Goal: Feedback & Contribution: Contribute content

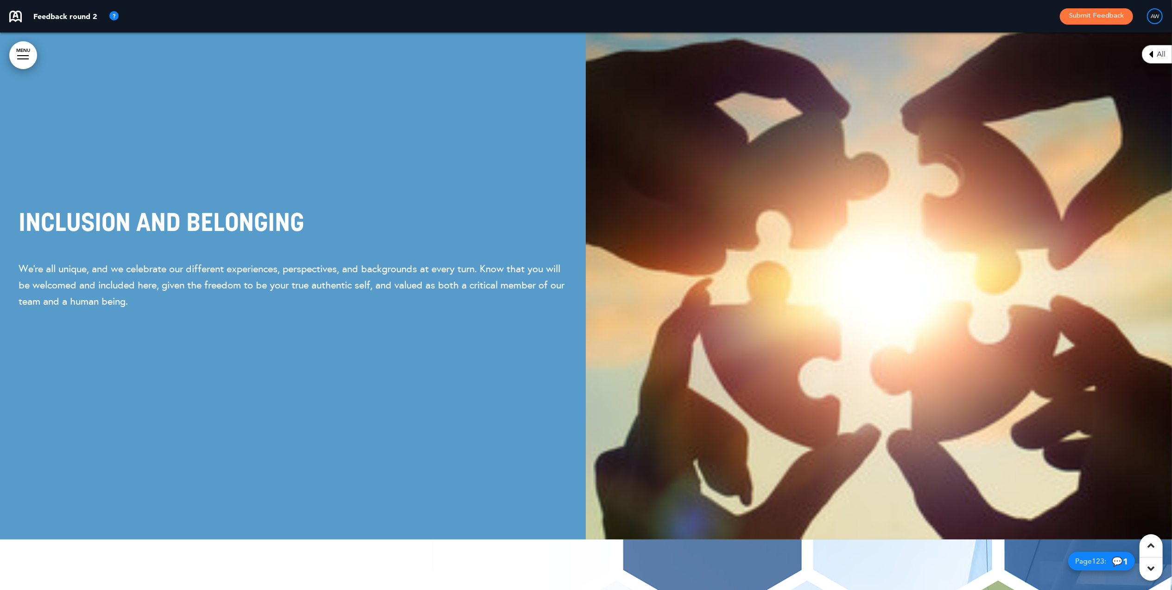
scroll to position [7188, 0]
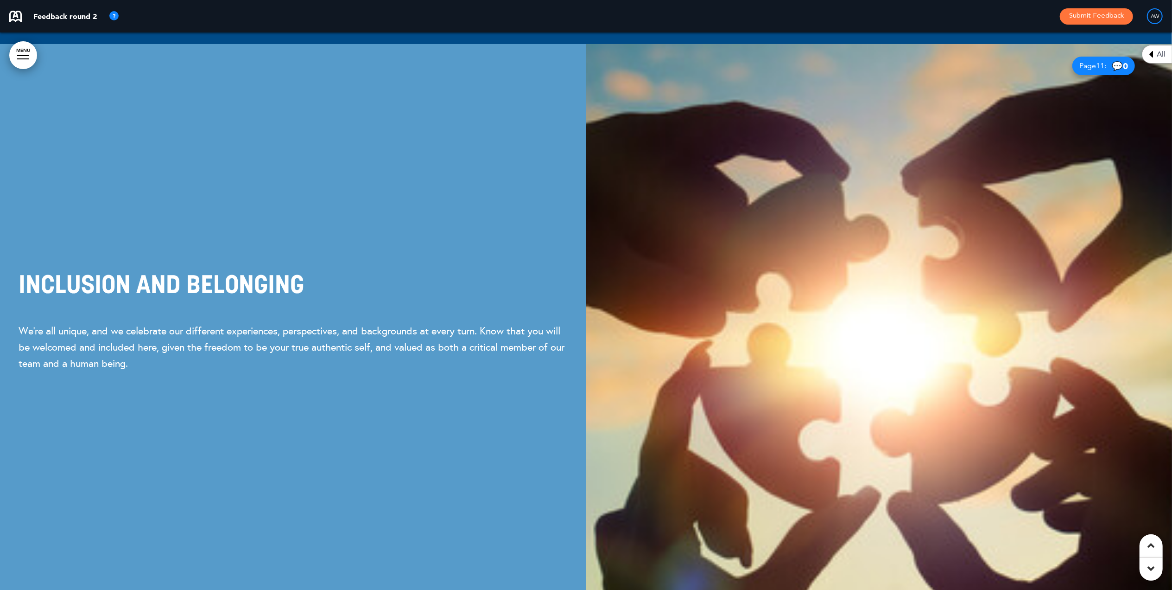
click at [1159, 58] on span "All" at bounding box center [1161, 54] width 9 height 7
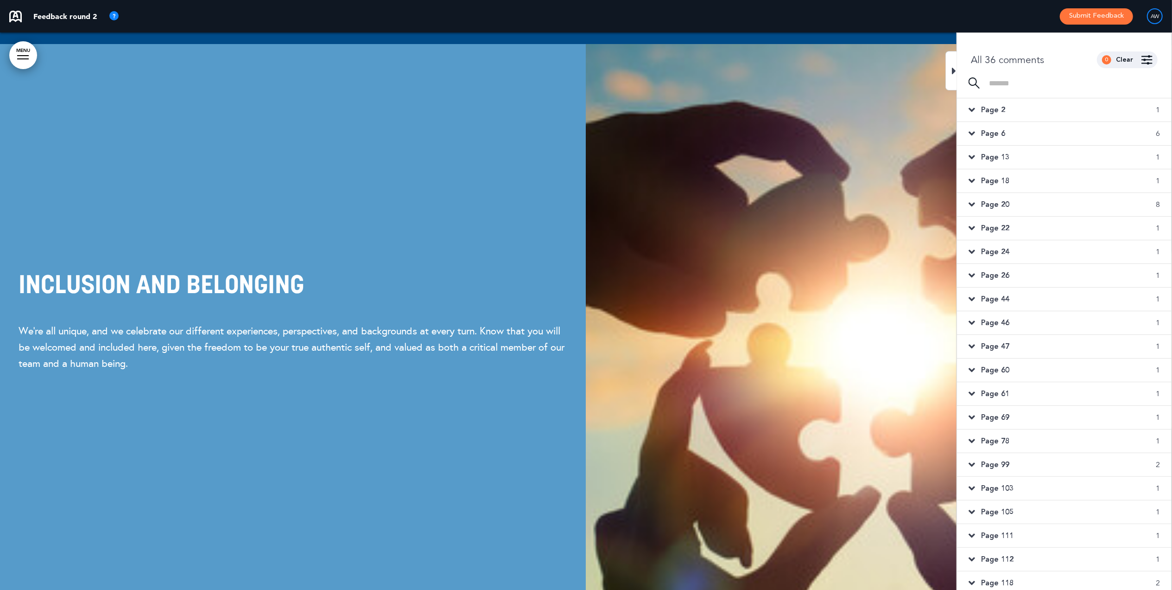
scroll to position [32, 0]
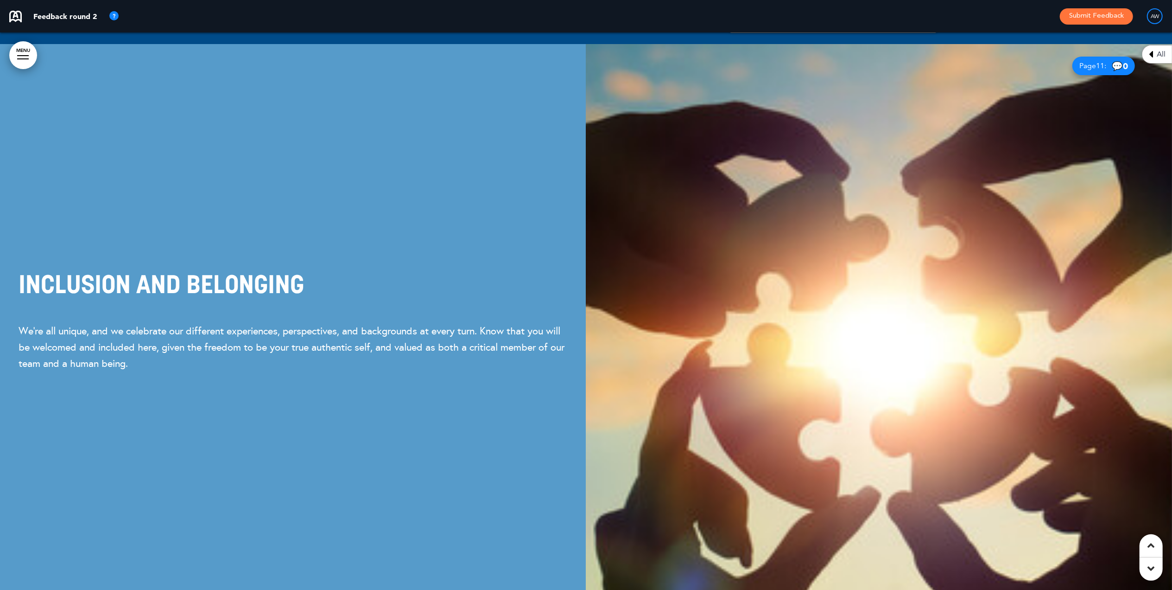
scroll to position [6804, 0]
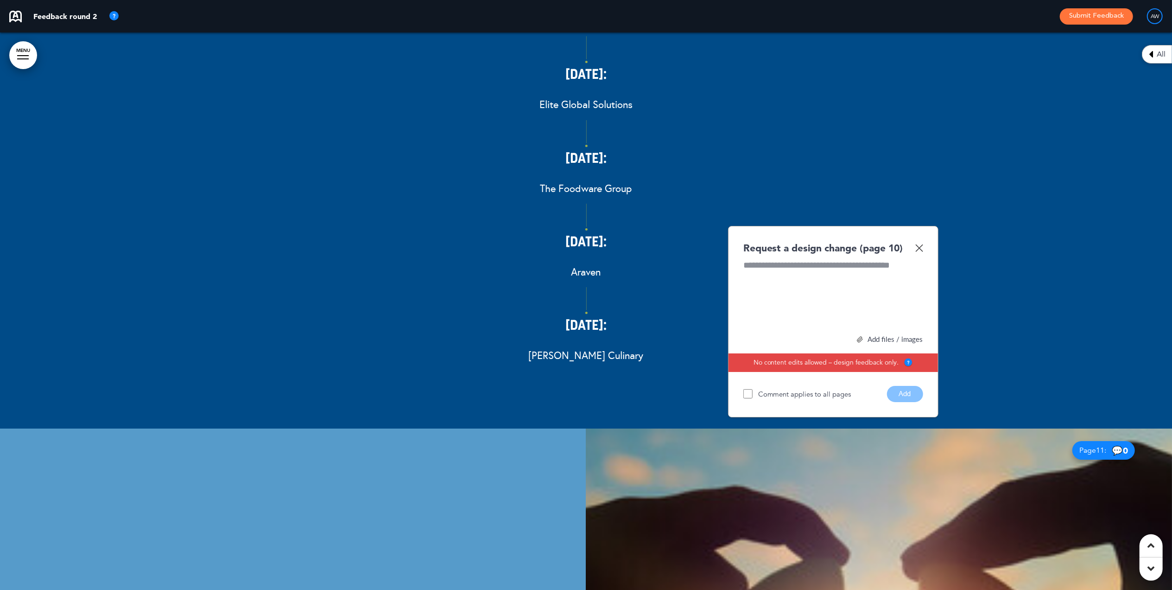
click at [919, 252] on img at bounding box center [919, 248] width 8 height 8
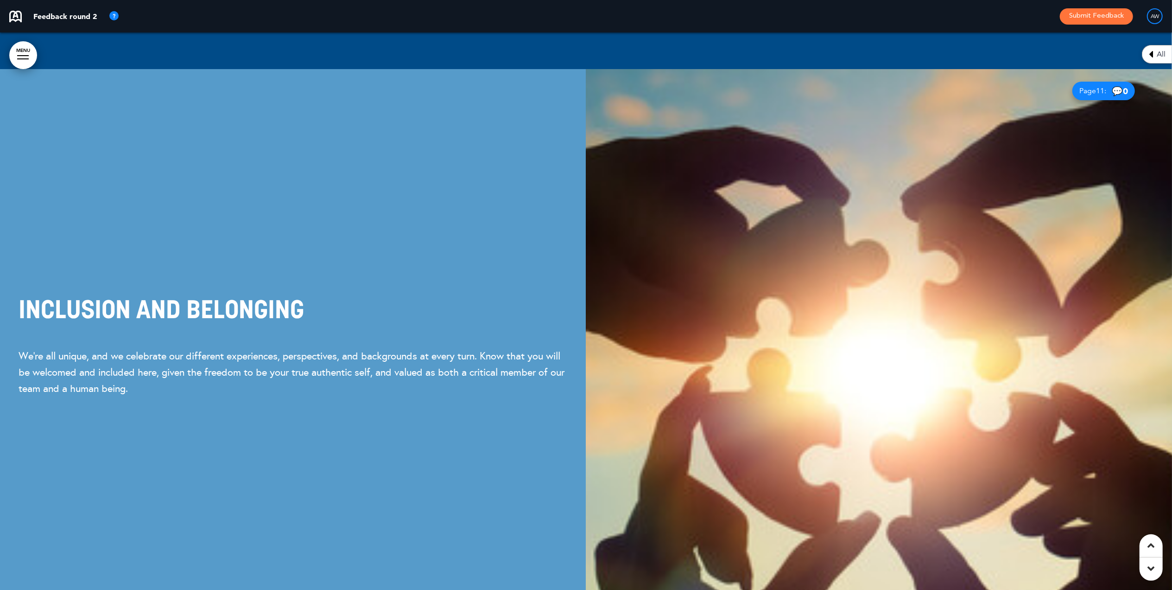
scroll to position [7175, 0]
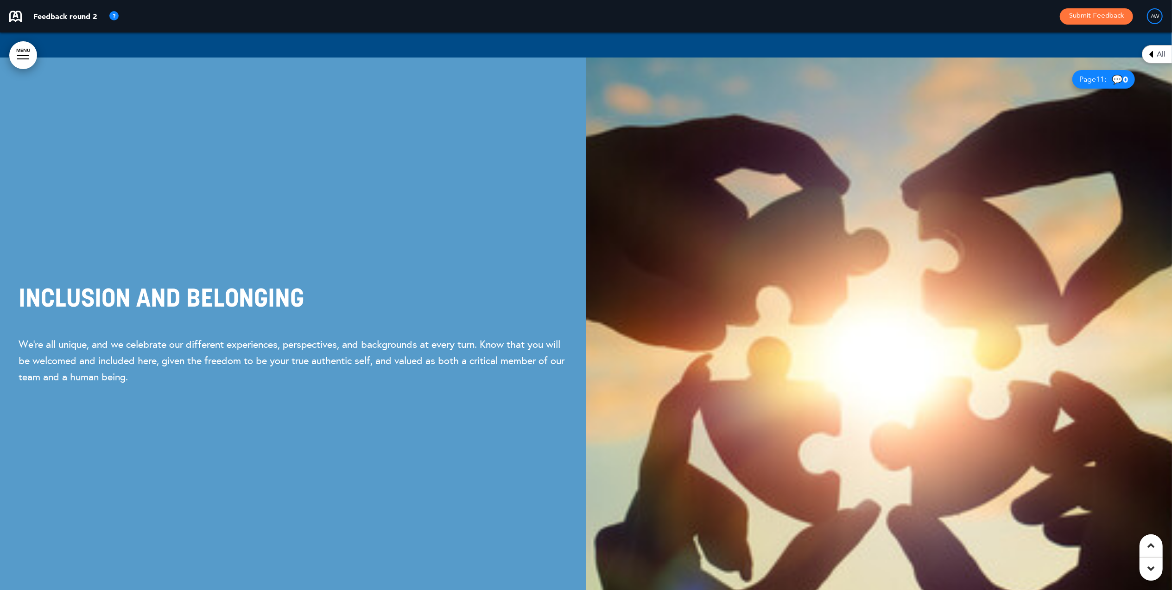
click at [1161, 51] on span "All" at bounding box center [1161, 54] width 9 height 7
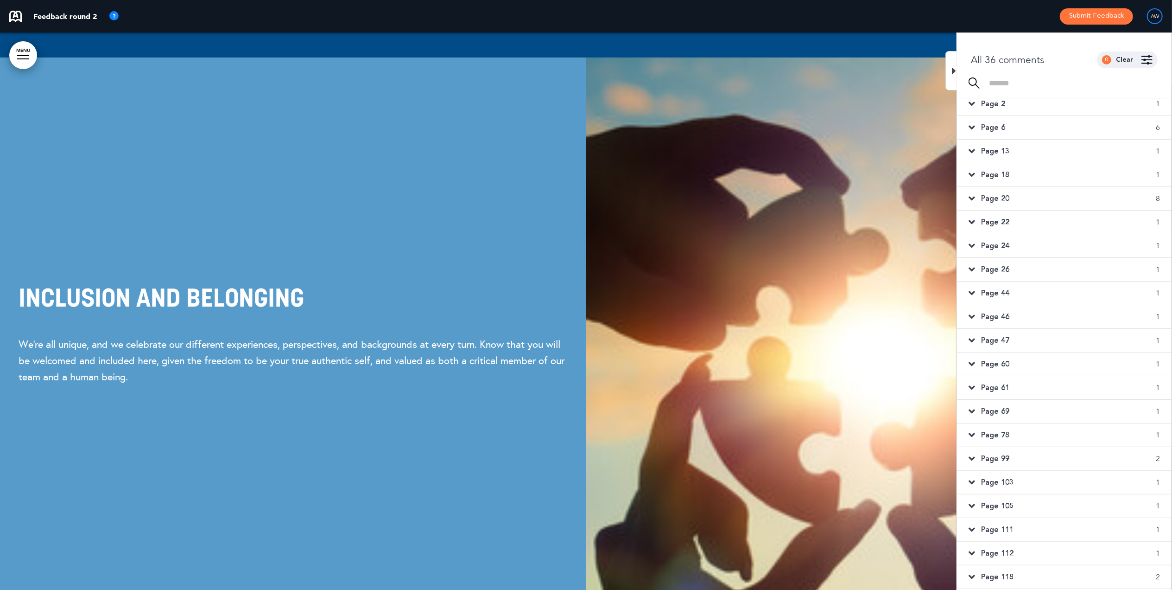
scroll to position [0, 0]
click at [772, 232] on img at bounding box center [879, 335] width 586 height 557
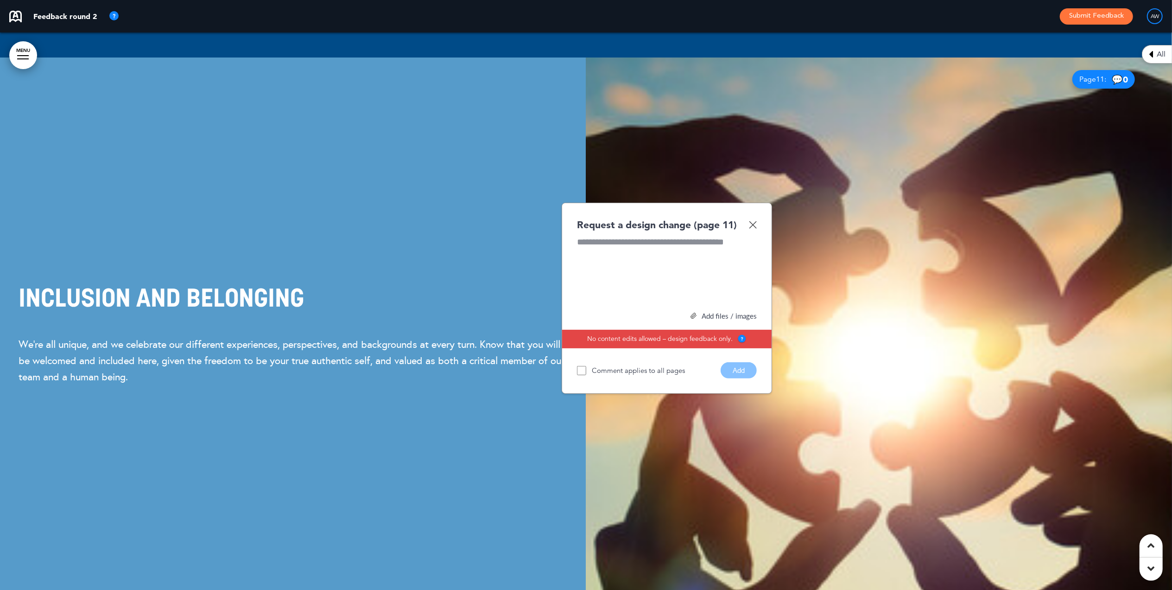
click at [755, 228] on img at bounding box center [753, 225] width 8 height 8
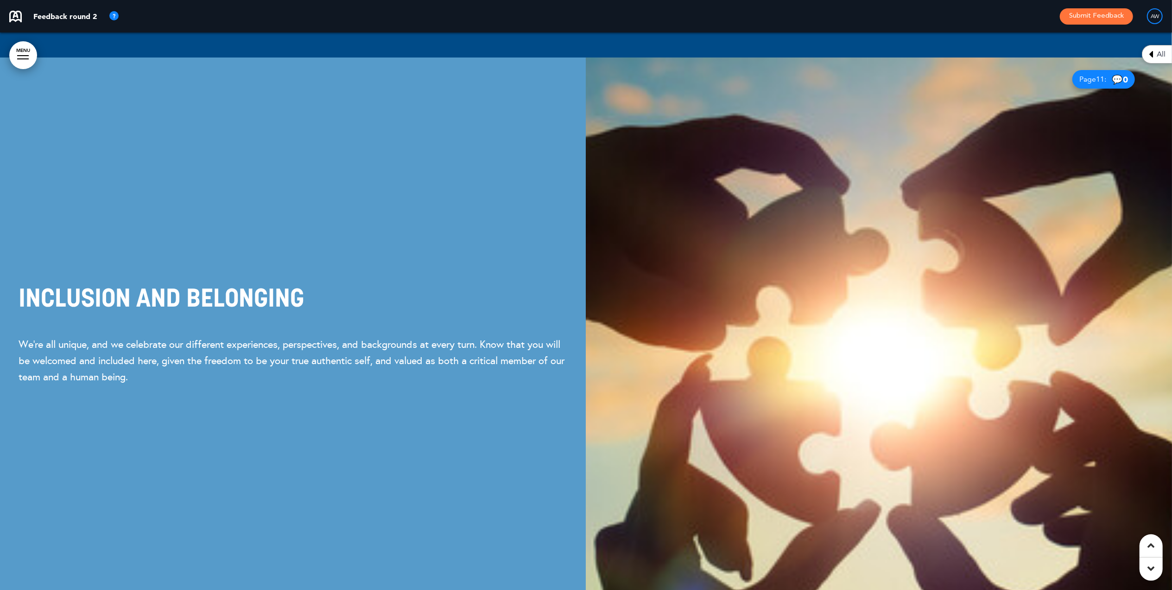
drag, startPoint x: 856, startPoint y: 229, endPoint x: 927, endPoint y: 159, distance: 100.3
click at [927, 159] on img at bounding box center [879, 335] width 586 height 557
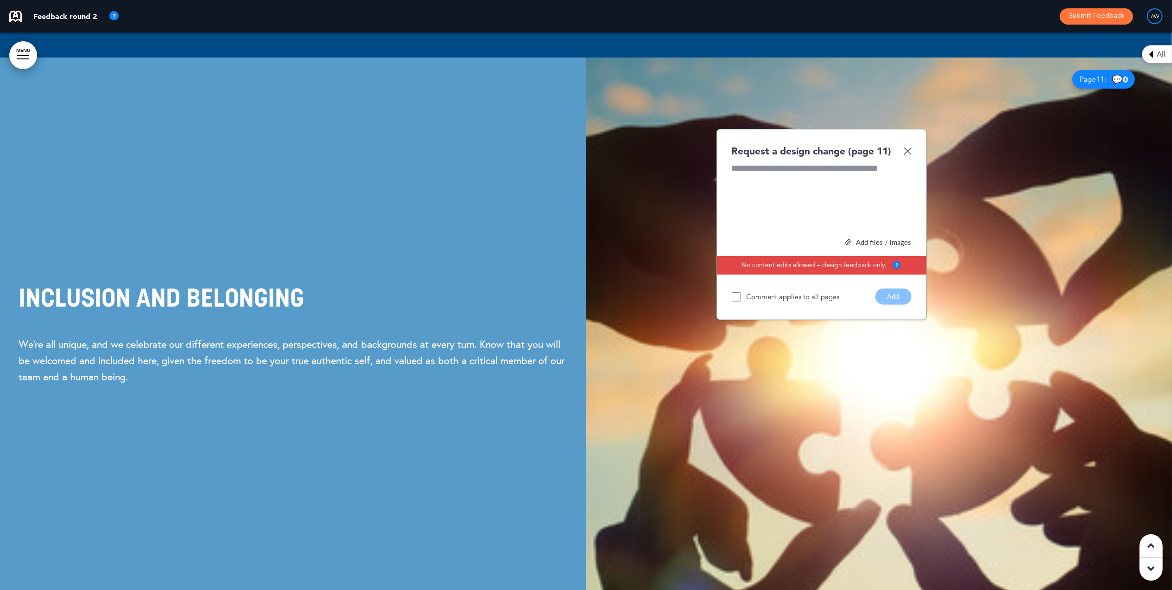
click at [874, 246] on div "Add files / images" at bounding box center [822, 242] width 180 height 7
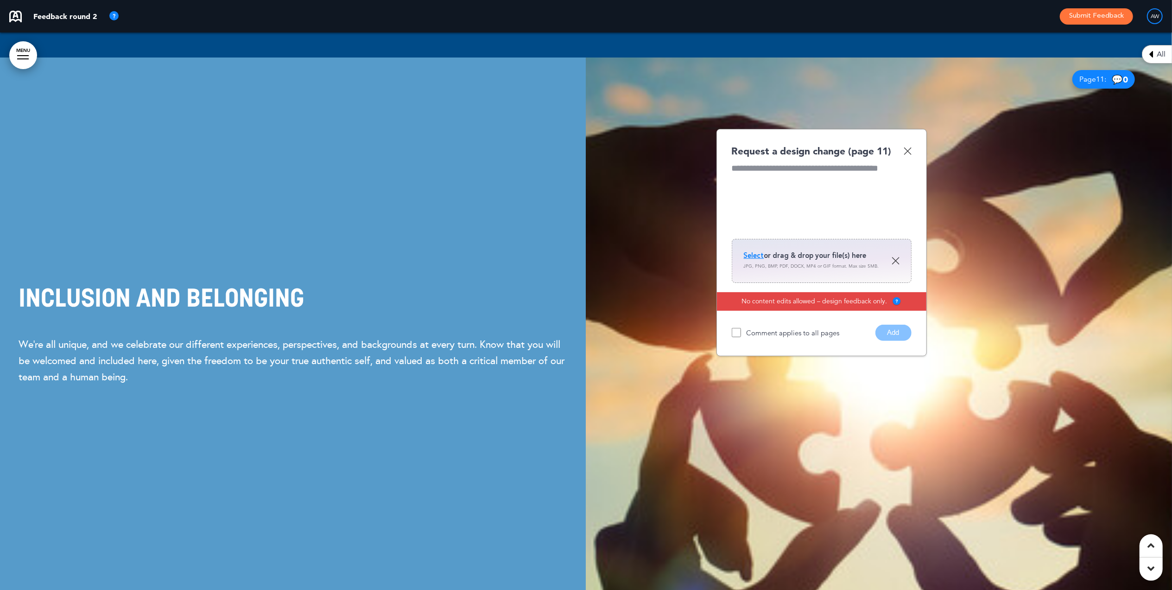
click at [757, 260] on span "Select" at bounding box center [754, 255] width 20 height 9
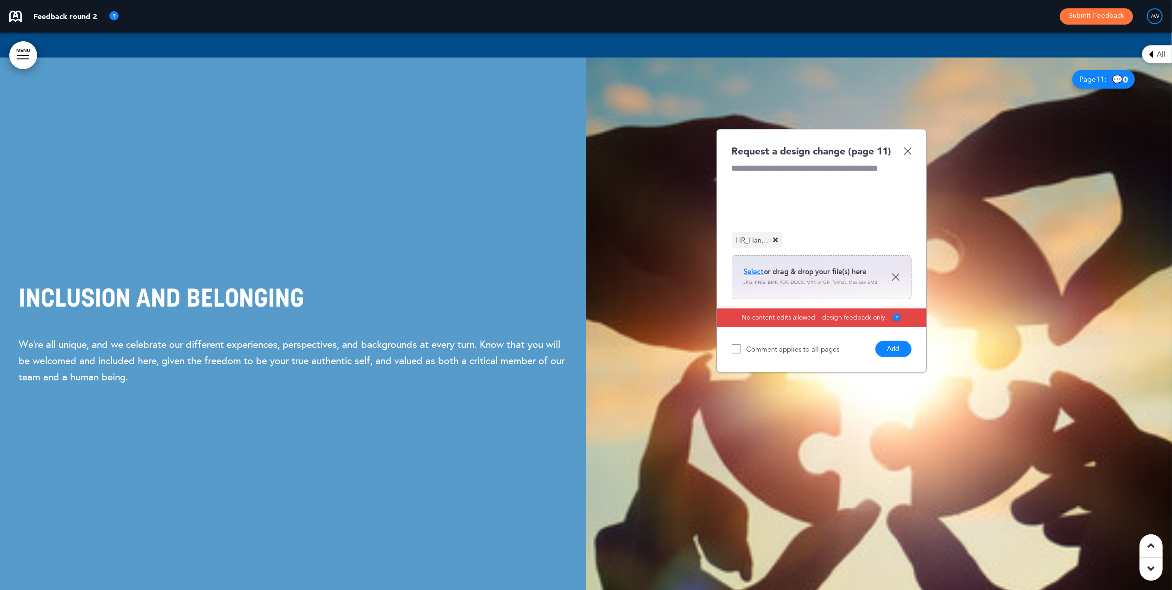
click at [742, 222] on div at bounding box center [822, 197] width 180 height 70
click at [895, 357] on button "Add" at bounding box center [893, 349] width 36 height 16
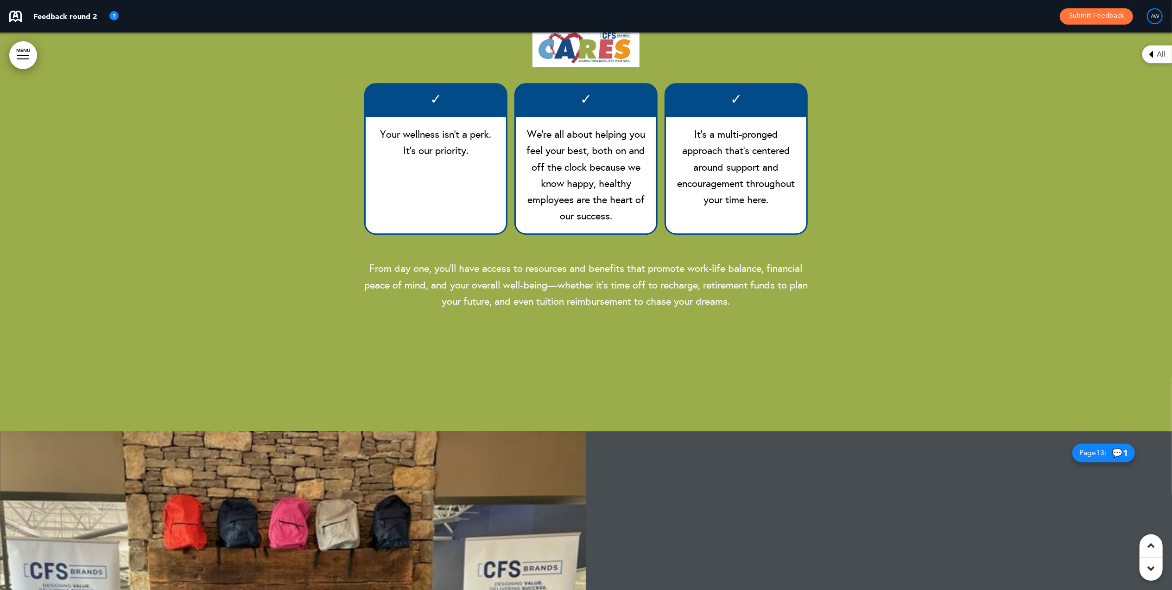
scroll to position [8287, 0]
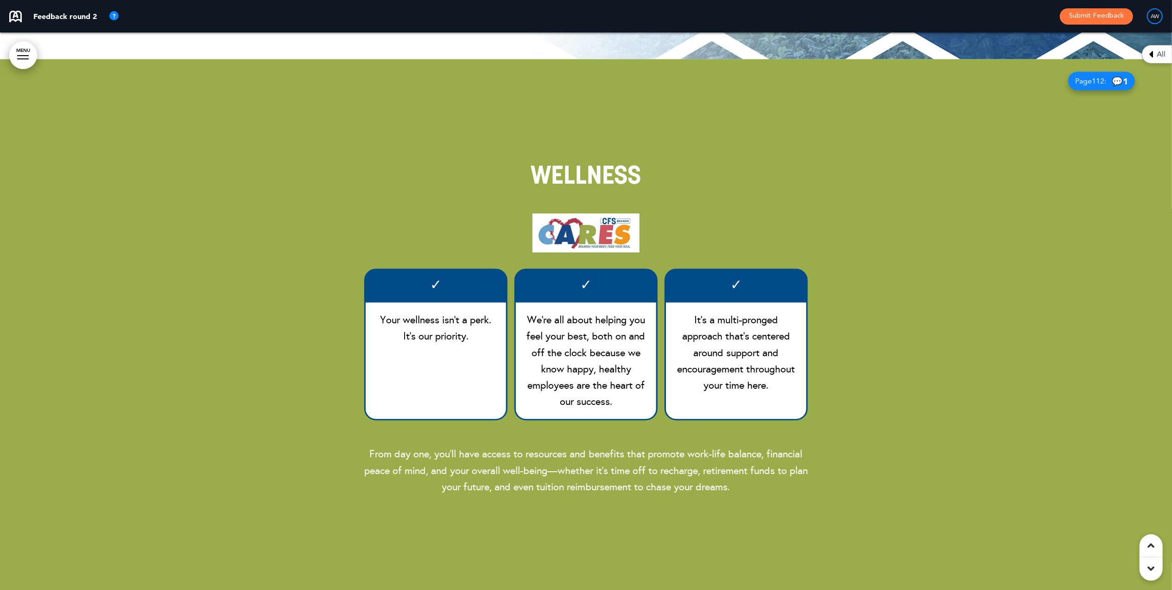
click at [1124, 87] on span "1" at bounding box center [1125, 81] width 5 height 11
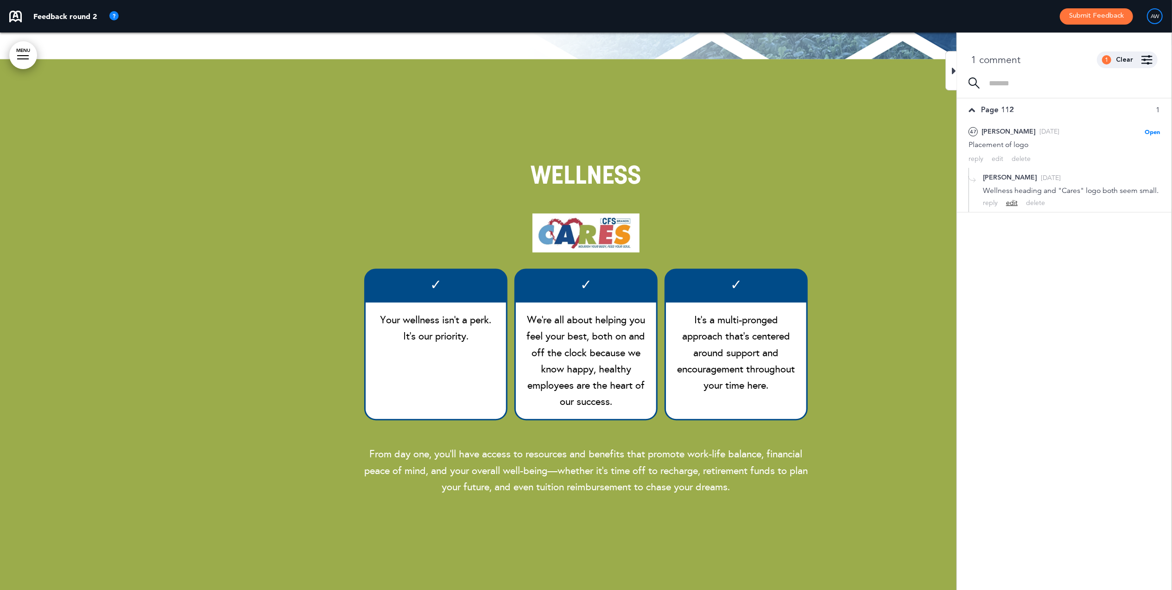
click at [1013, 207] on div "edit" at bounding box center [1012, 202] width 12 height 9
click at [1026, 206] on div "**********" at bounding box center [1071, 198] width 177 height 26
click at [1152, 218] on div "Save" at bounding box center [1152, 220] width 15 height 10
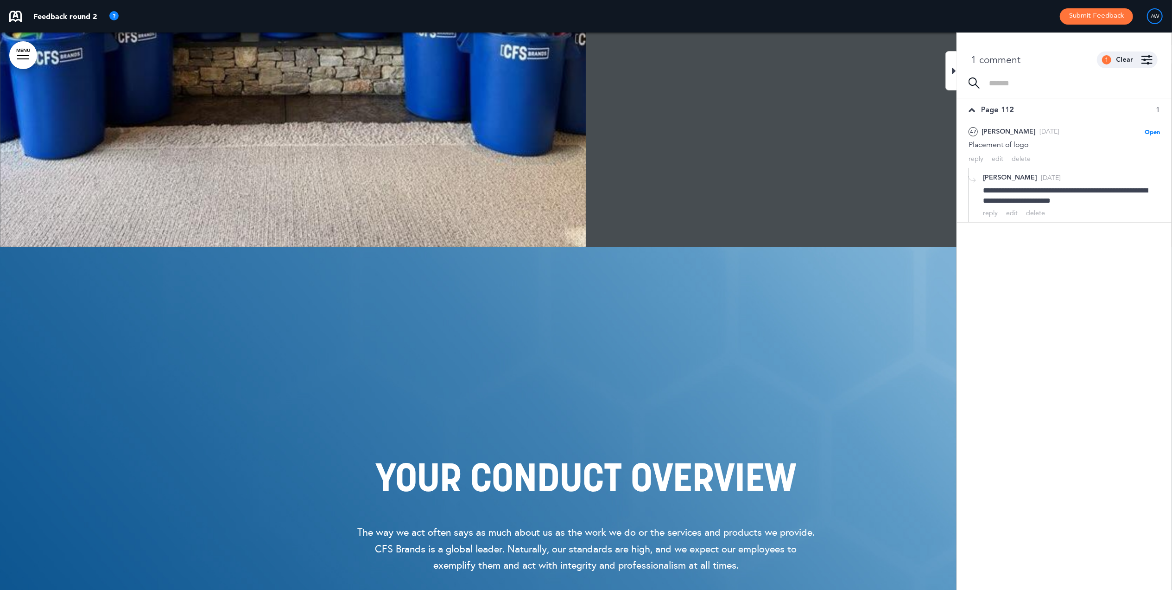
scroll to position [8844, 0]
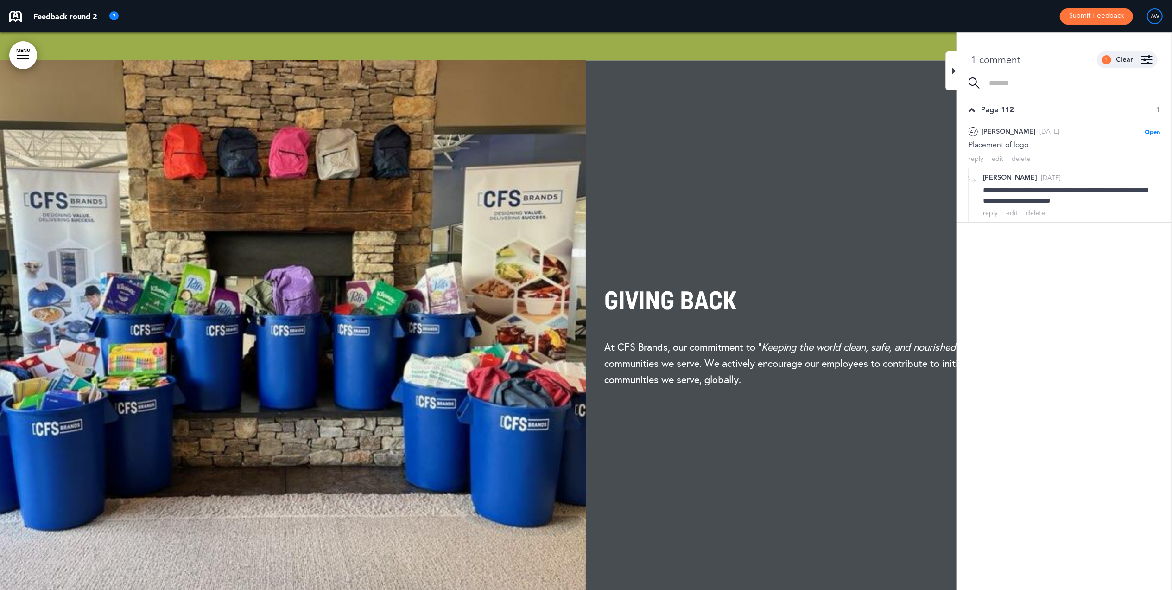
click at [953, 69] on icon at bounding box center [954, 70] width 4 height 11
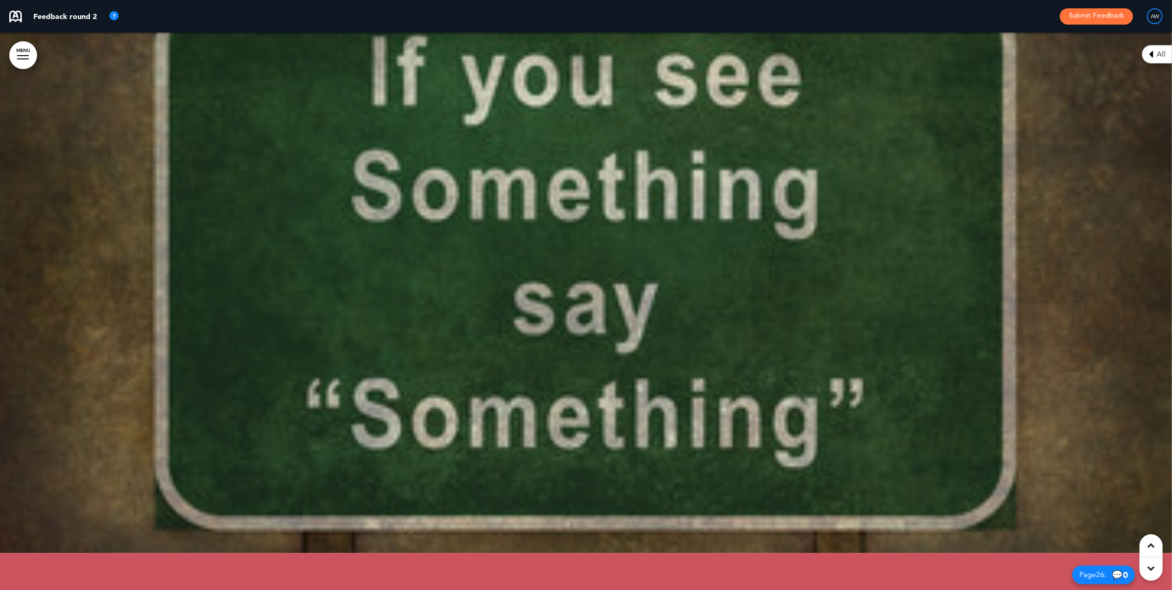
scroll to position [16444, 0]
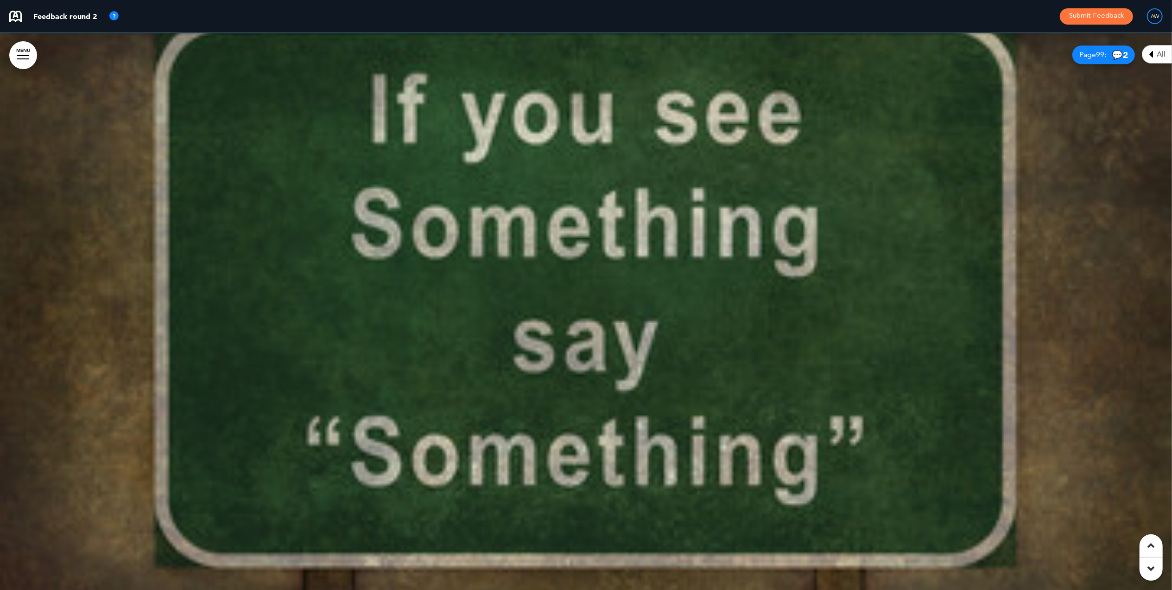
click at [1131, 64] on div "Page 99 : 💬 2" at bounding box center [1103, 54] width 63 height 19
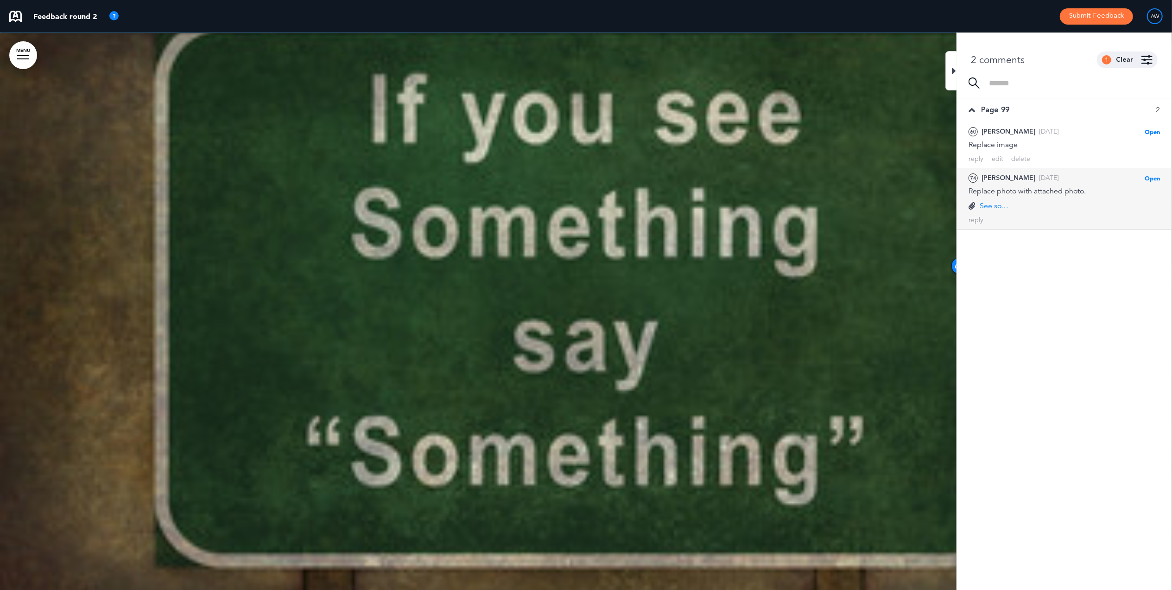
click at [989, 204] on p "See something-say something.png" at bounding box center [996, 206] width 32 height 10
click at [1120, 171] on div "74 [PERSON_NAME] [DATE] Open [PERSON_NAME] as Open Mark as Completed Mark as Pl…" at bounding box center [1064, 198] width 215 height 61
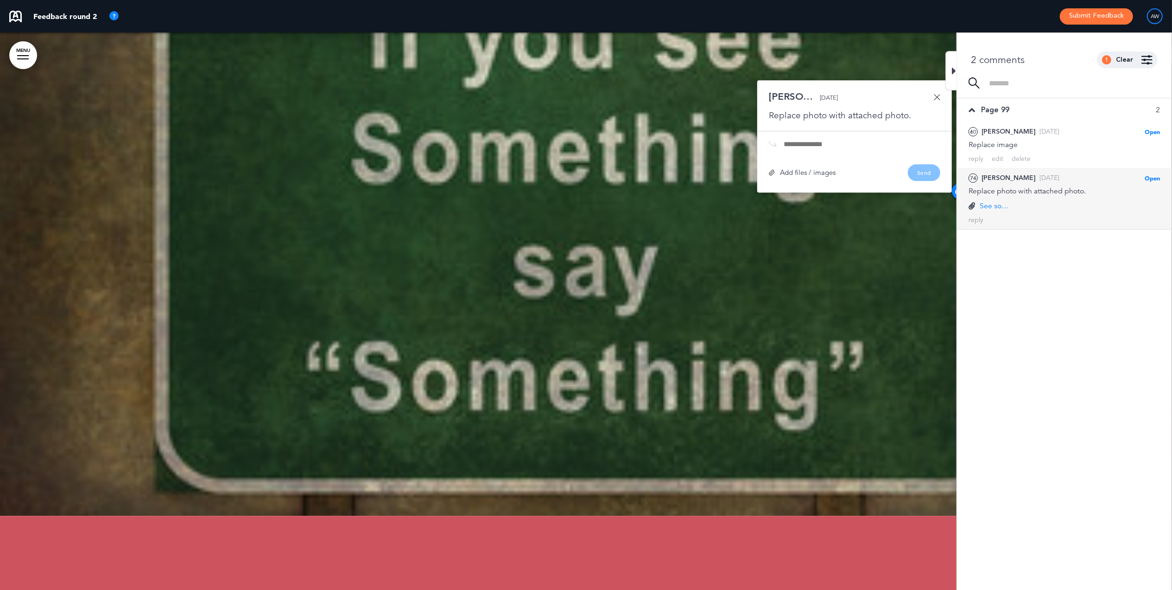
scroll to position [16523, 0]
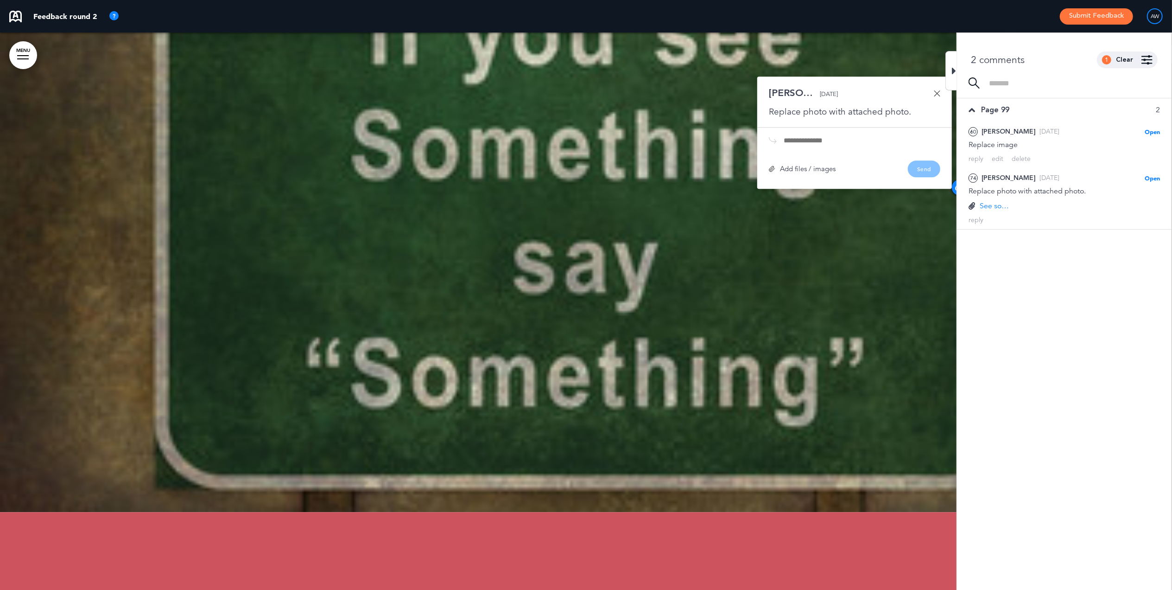
drag, startPoint x: 934, startPoint y: 116, endPoint x: 945, endPoint y: 116, distance: 11.1
click at [934, 96] on link at bounding box center [937, 93] width 6 height 6
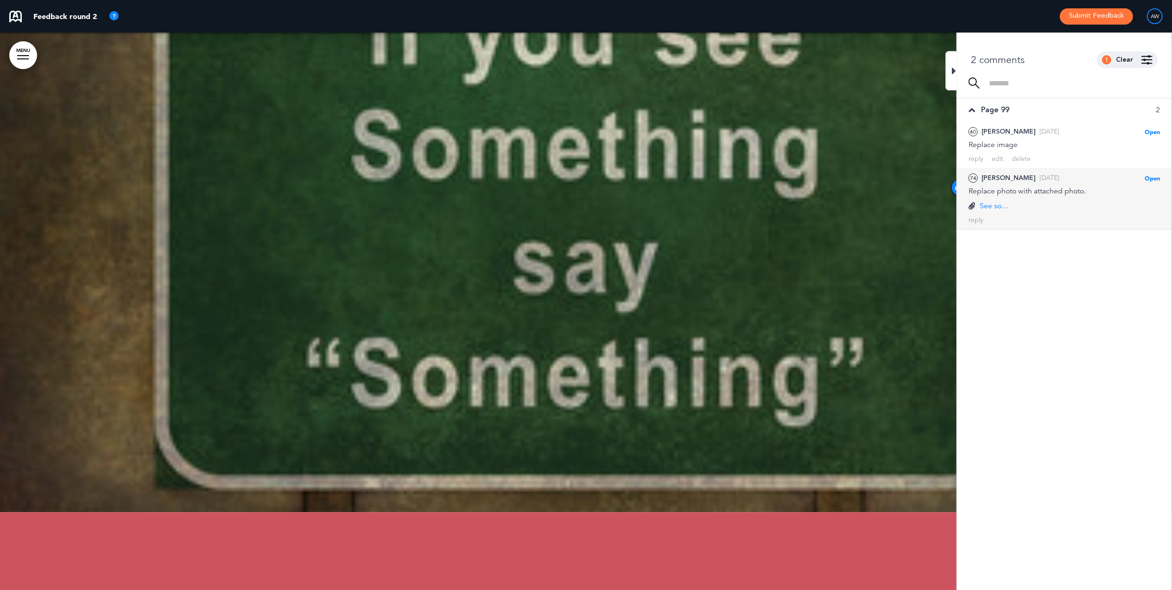
click at [1148, 175] on span "Open" at bounding box center [1152, 177] width 15 height 7
click at [952, 72] on div at bounding box center [951, 70] width 12 height 39
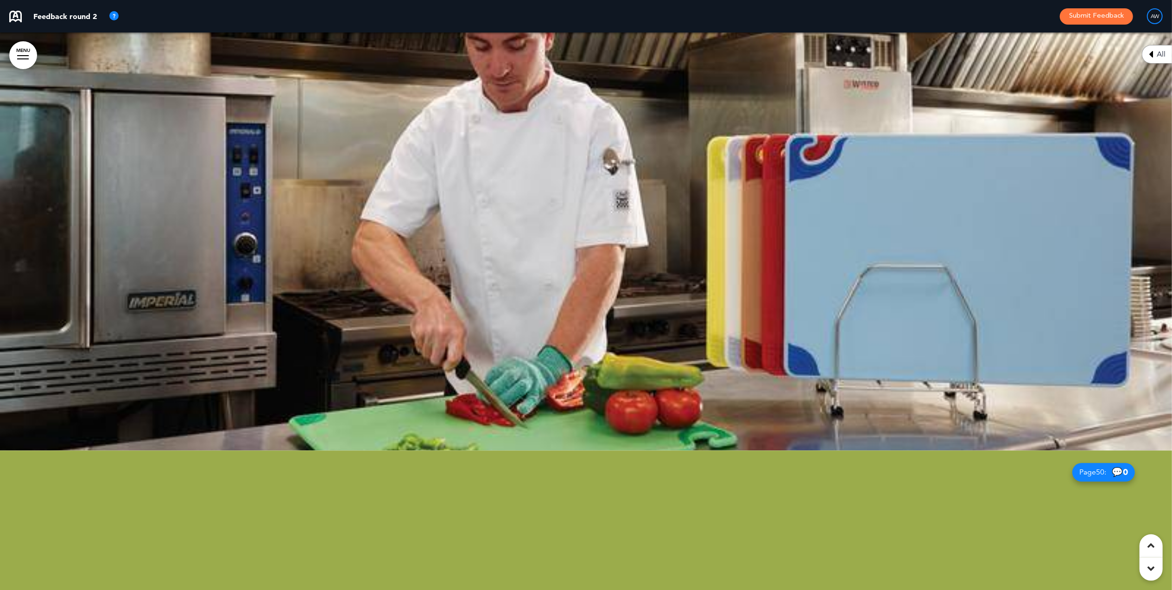
scroll to position [30118, 0]
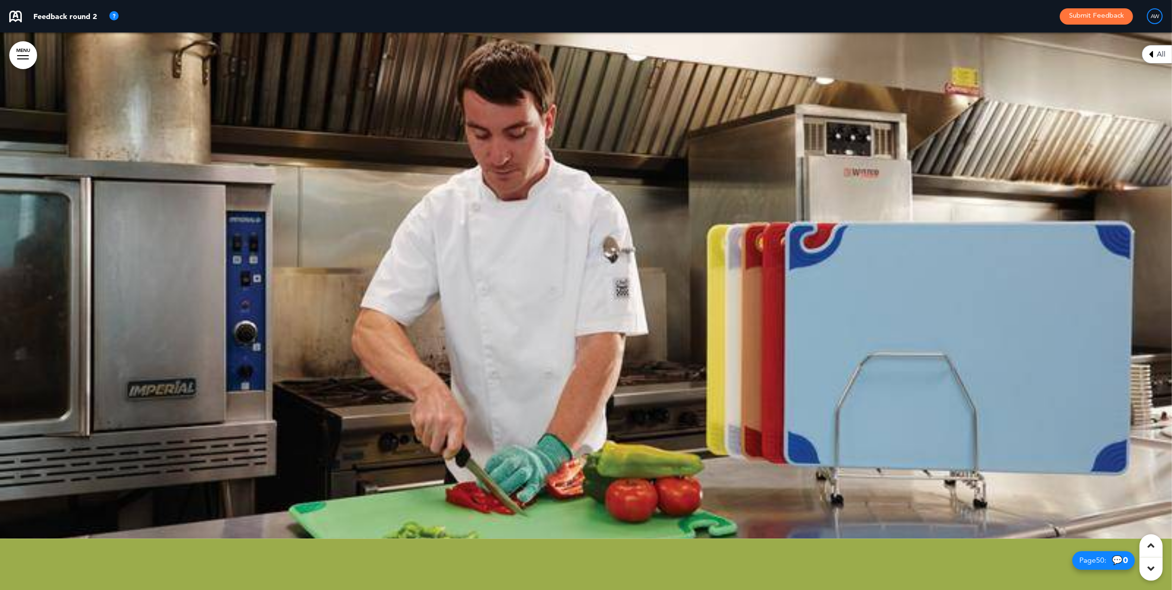
click at [1102, 108] on div at bounding box center [586, 259] width 1172 height 557
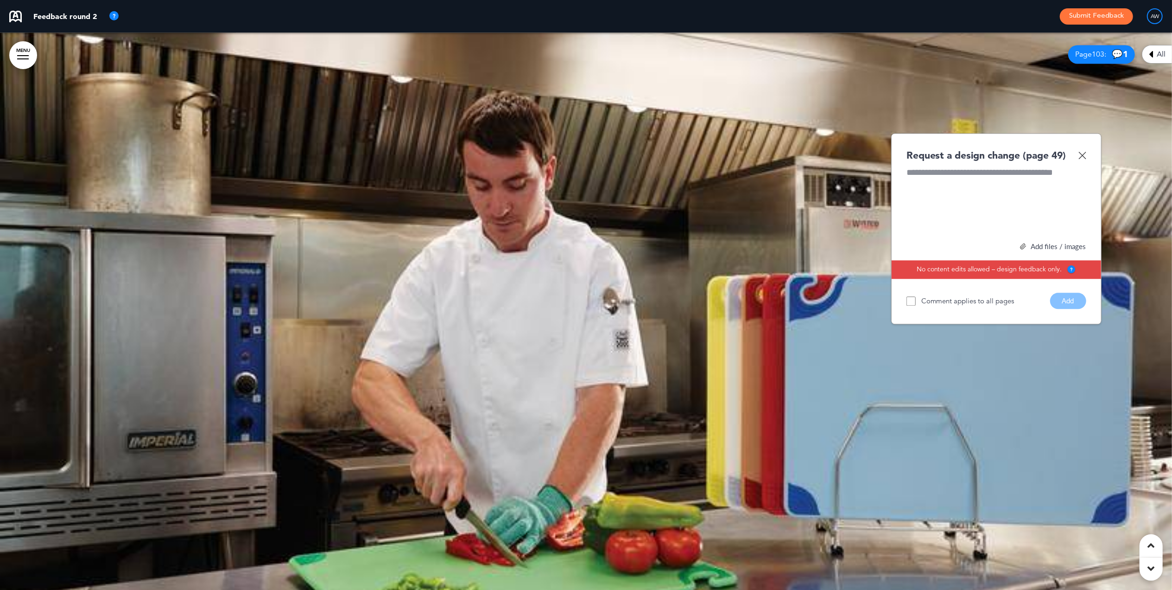
scroll to position [30056, 0]
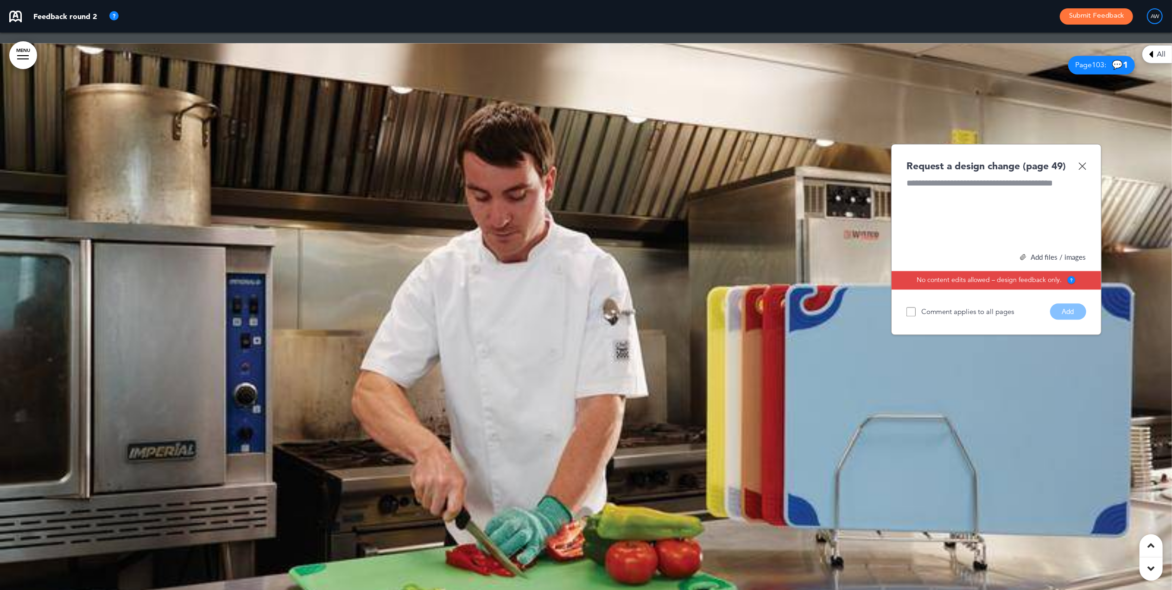
click at [1082, 170] on img at bounding box center [1082, 166] width 8 height 8
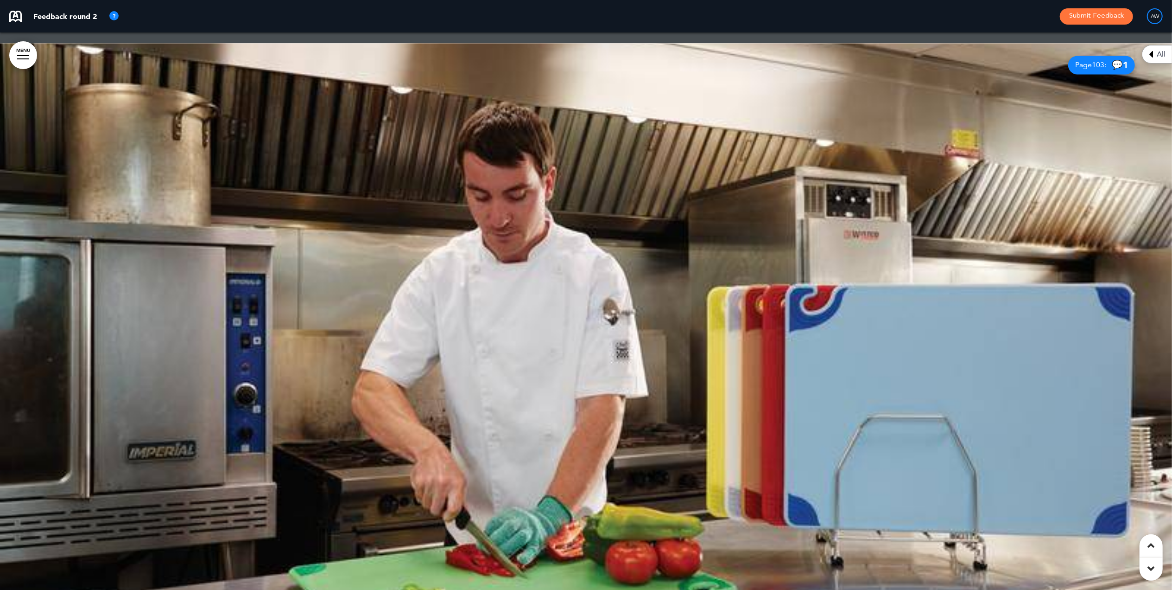
click at [1127, 70] on span "1" at bounding box center [1125, 64] width 5 height 11
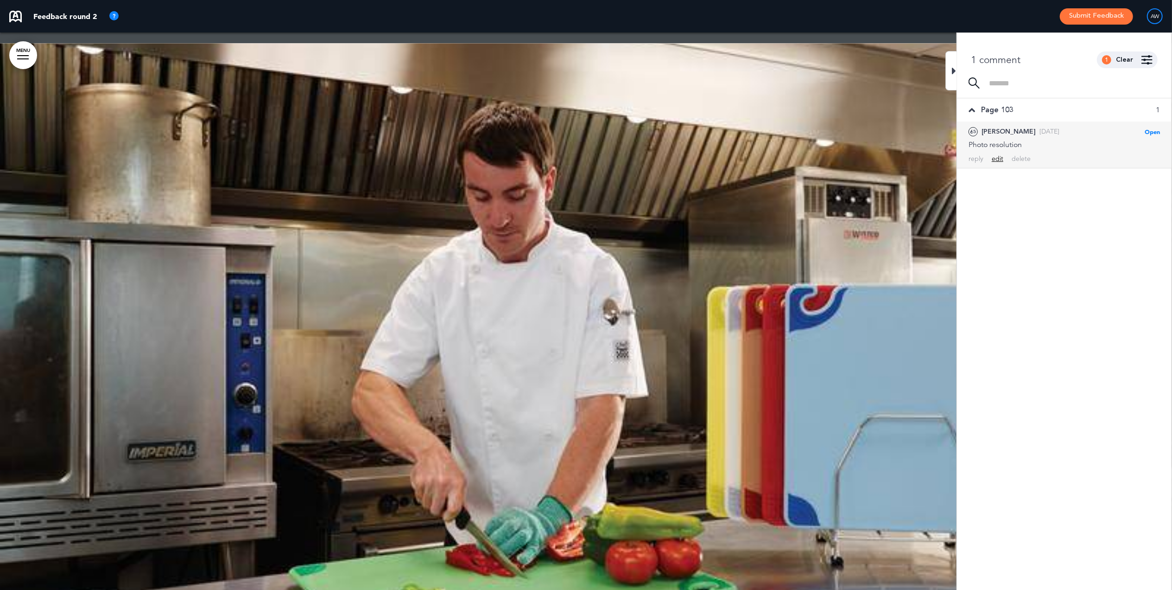
click at [994, 160] on div "edit" at bounding box center [998, 158] width 12 height 9
drag, startPoint x: 1029, startPoint y: 147, endPoint x: 956, endPoint y: 144, distance: 73.8
click at [1136, 164] on div "Cancel" at bounding box center [1129, 164] width 20 height 10
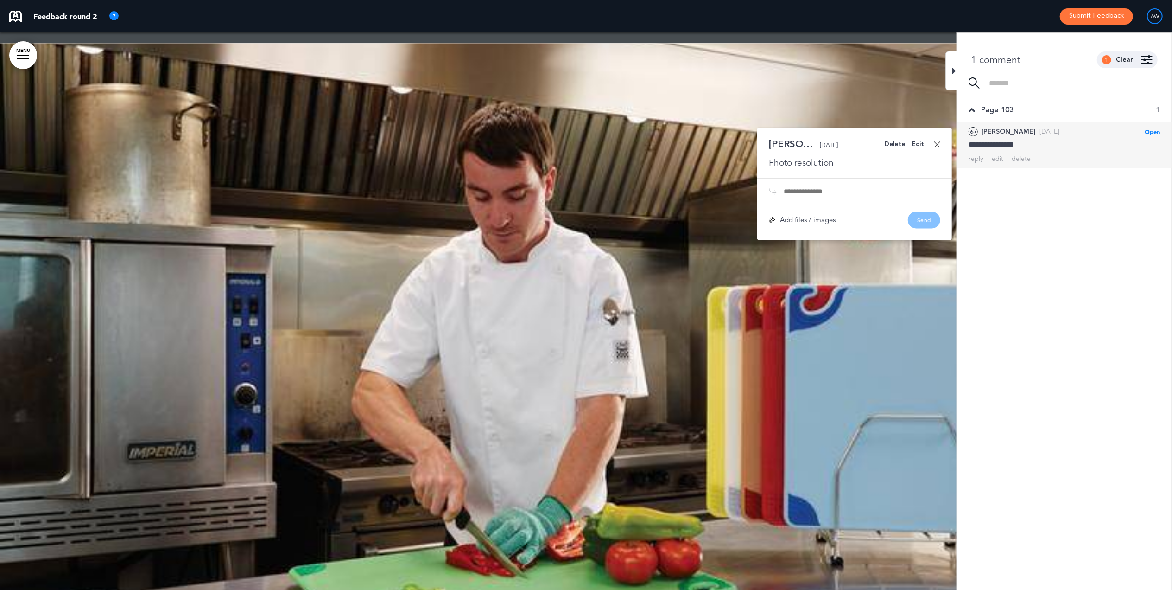
scroll to position [30107, 0]
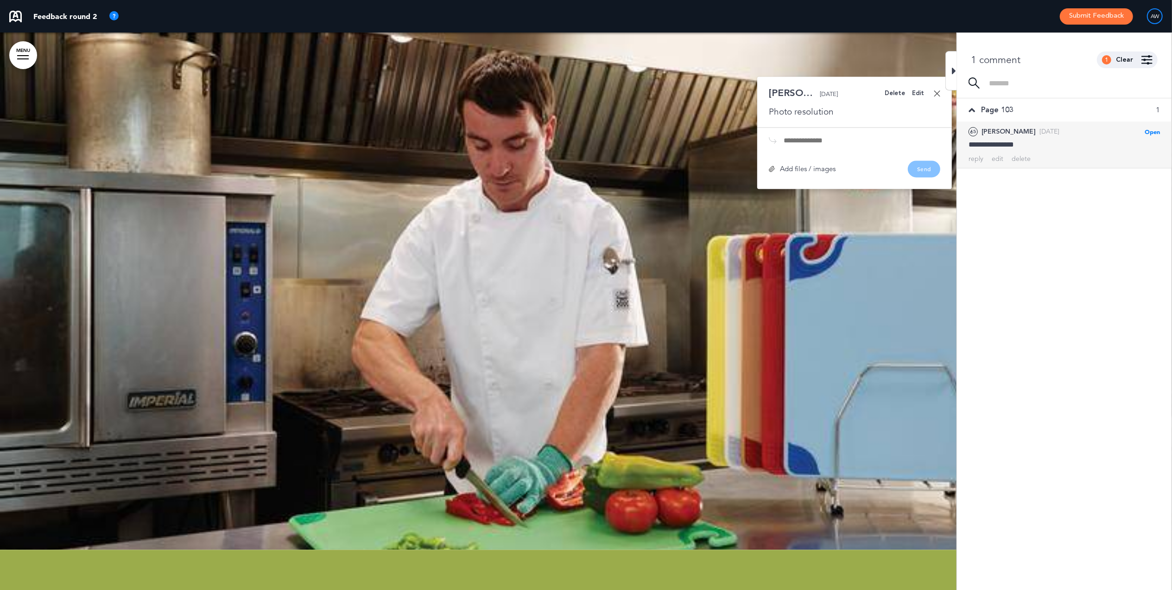
click at [824, 144] on input "text" at bounding box center [862, 140] width 157 height 7
type input "**********"
click at [777, 172] on div "Add files / images" at bounding box center [802, 168] width 67 height 7
click at [954, 71] on icon at bounding box center [954, 70] width 4 height 11
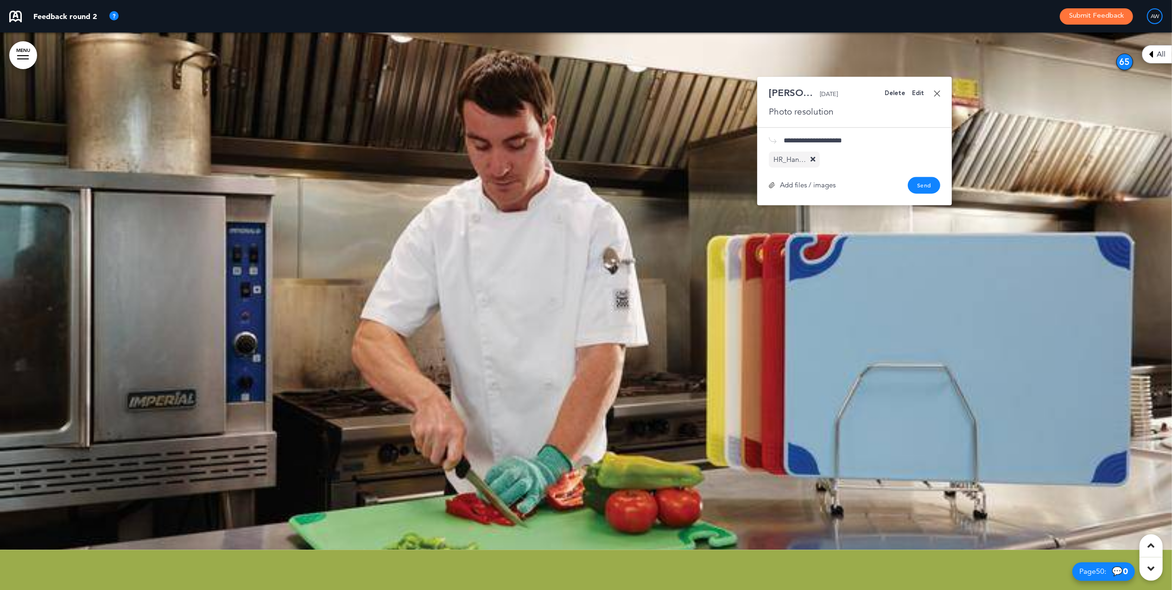
click at [938, 96] on link at bounding box center [937, 93] width 6 height 6
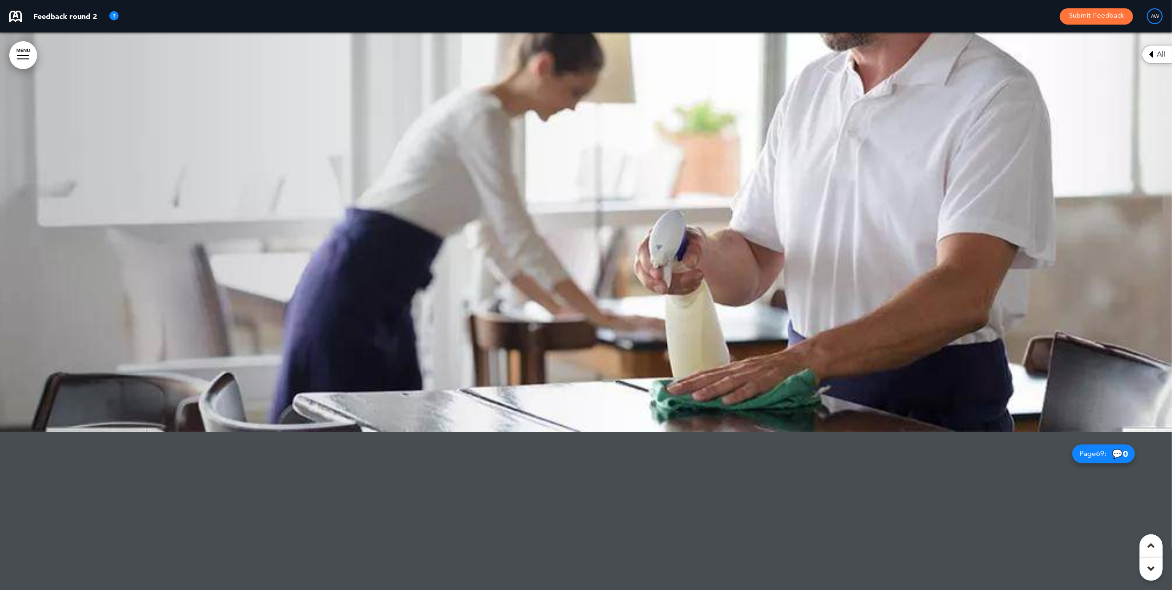
scroll to position [40860, 0]
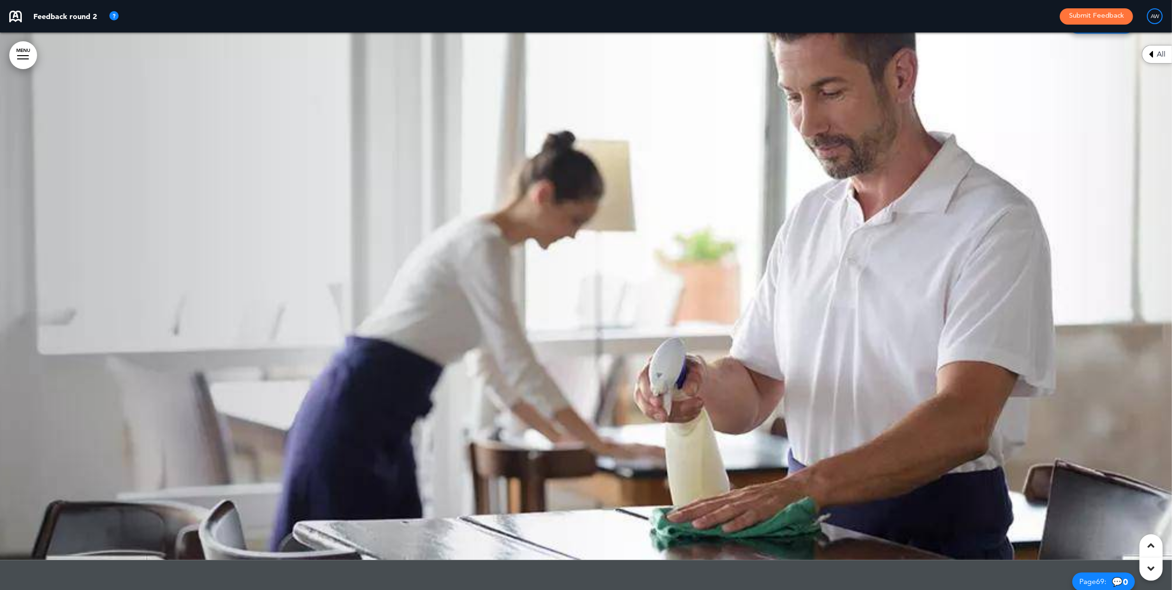
click at [1129, 33] on div "Page 105 : 💬 1" at bounding box center [1101, 24] width 67 height 19
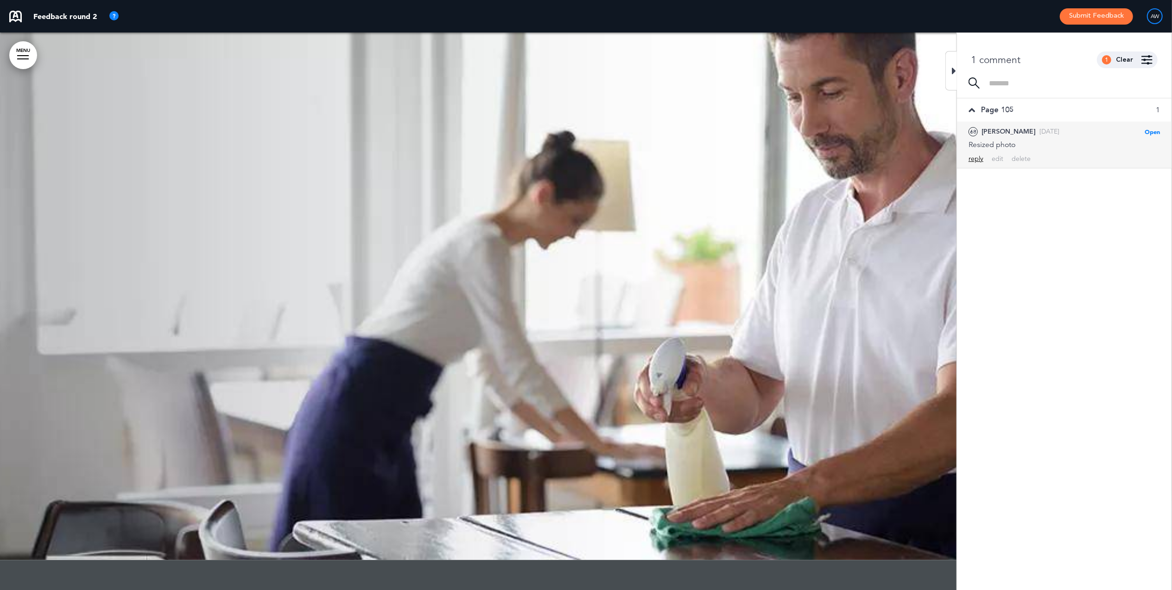
click at [976, 162] on div "reply" at bounding box center [976, 158] width 15 height 9
click at [1021, 188] on textarea at bounding box center [1064, 183] width 191 height 30
type textarea "**********"
click at [1085, 212] on div "Add files / images" at bounding box center [1104, 209] width 63 height 9
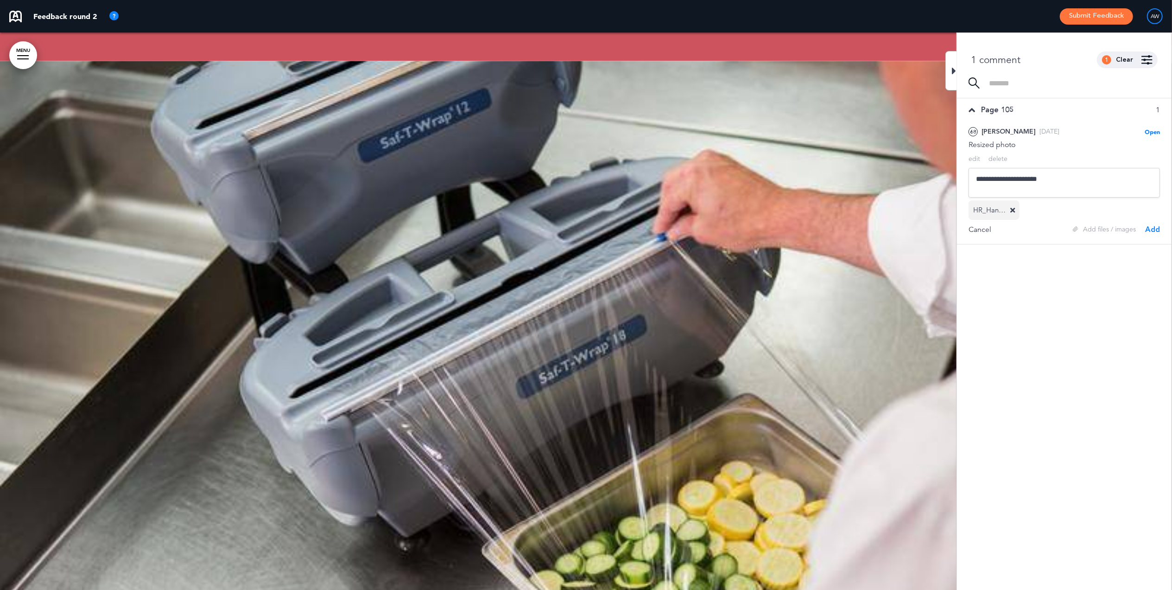
scroll to position [50809, 0]
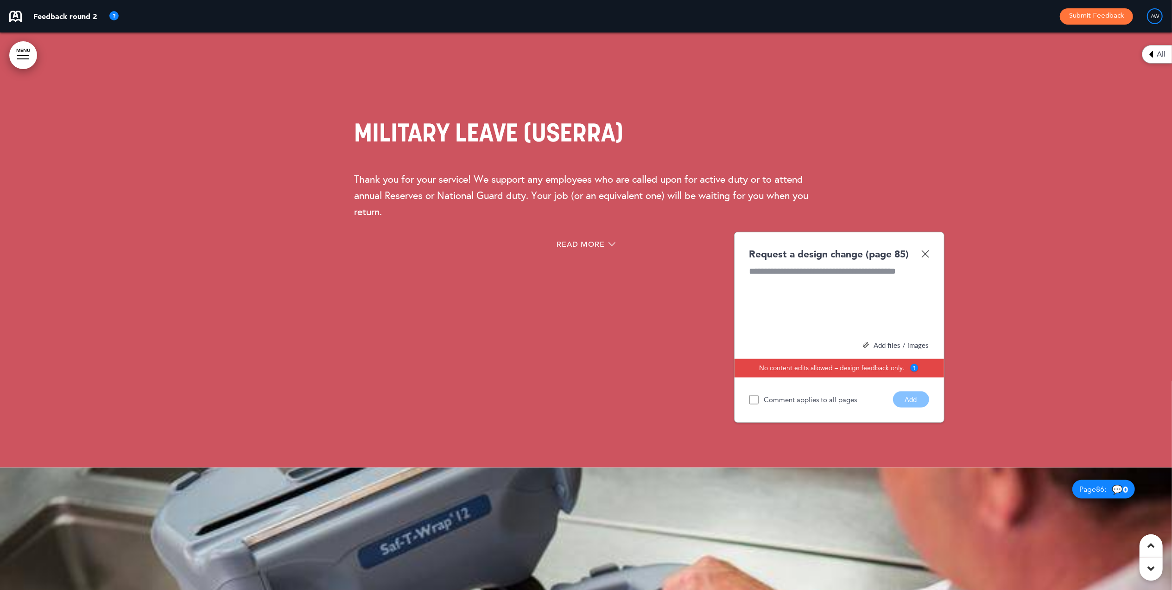
click at [928, 258] on img at bounding box center [925, 254] width 8 height 8
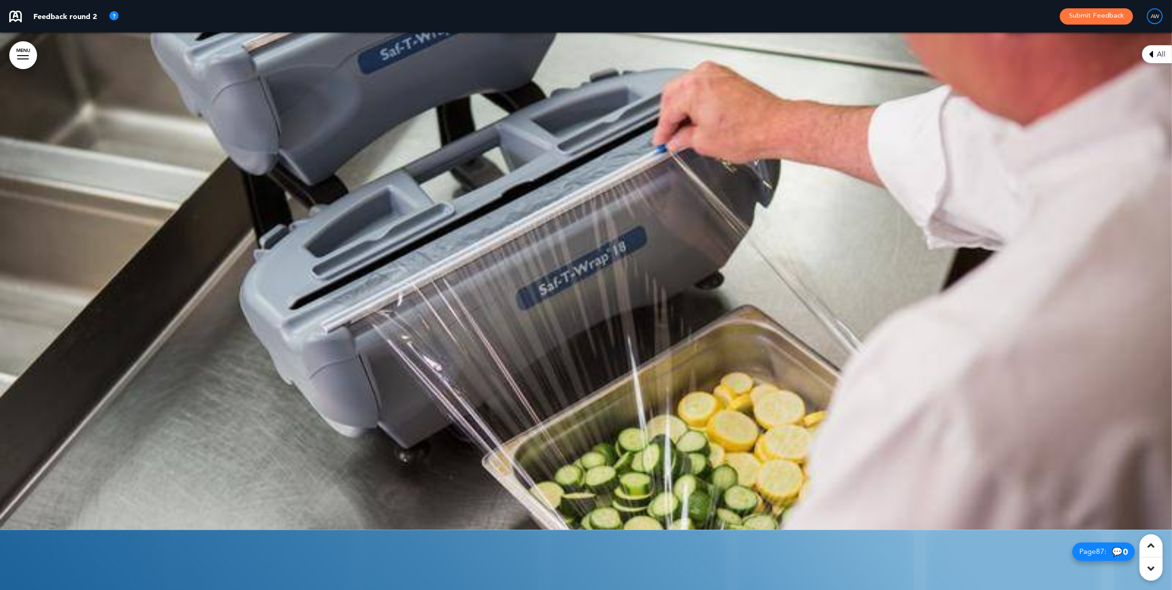
scroll to position [50855, 0]
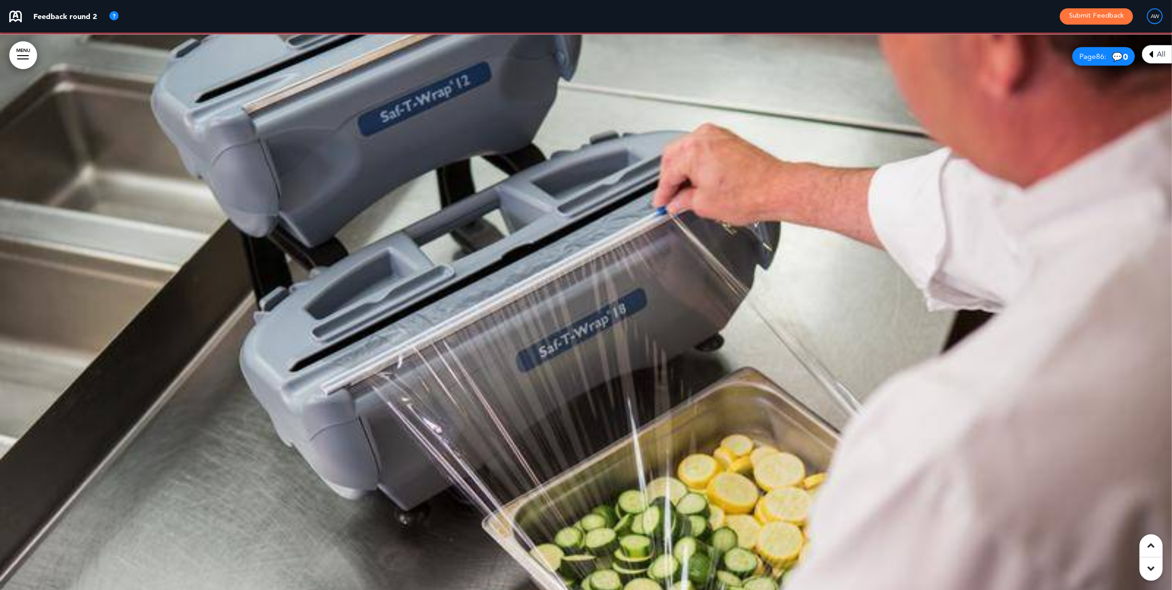
click at [1089, 60] on span "Page 86 :" at bounding box center [1092, 56] width 27 height 7
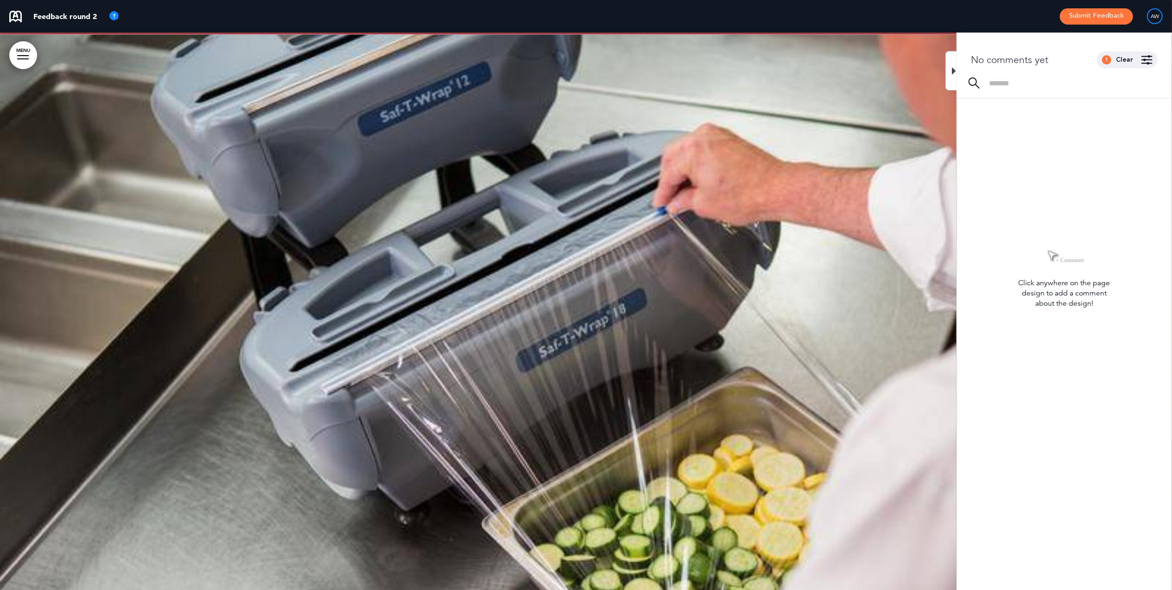
click at [953, 70] on icon at bounding box center [954, 70] width 4 height 11
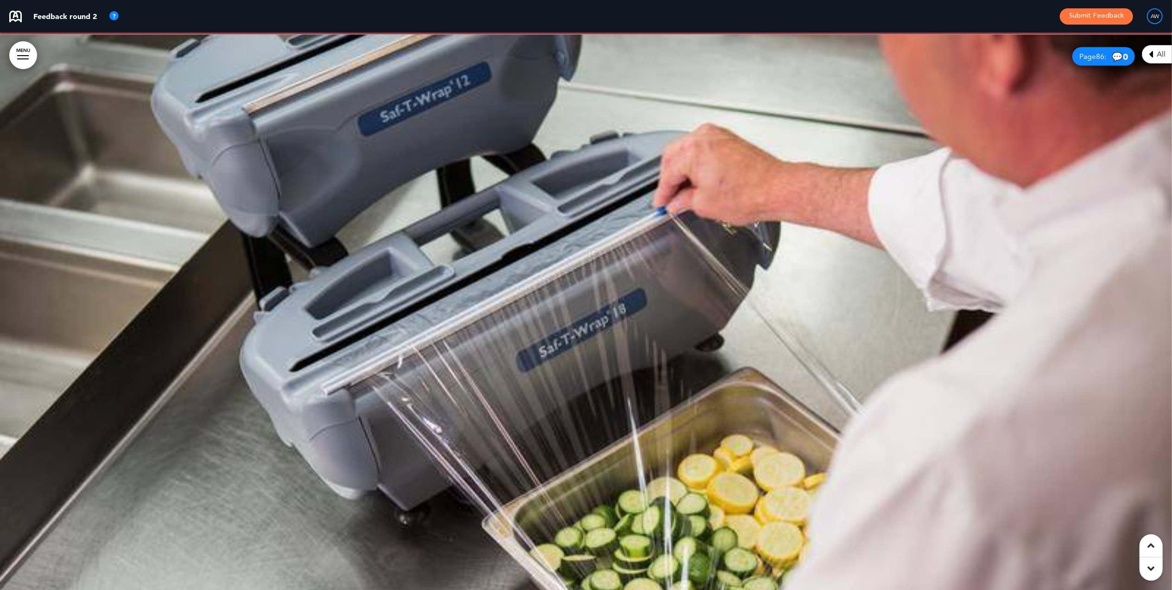
click at [1035, 104] on div at bounding box center [586, 313] width 1172 height 557
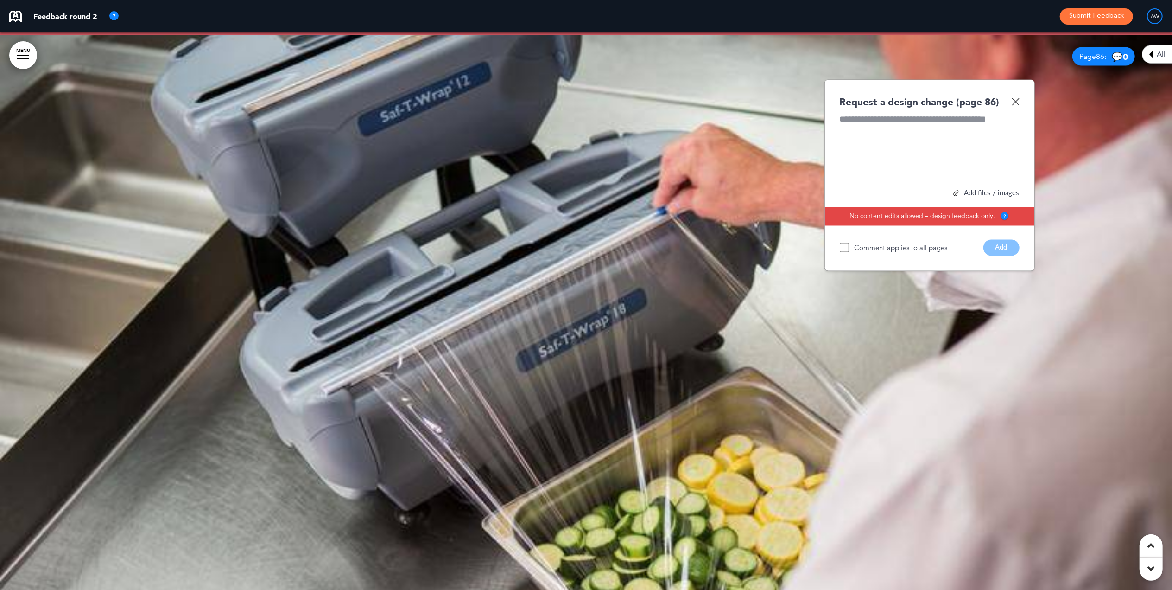
click at [969, 197] on div "Add files / images" at bounding box center [930, 193] width 180 height 7
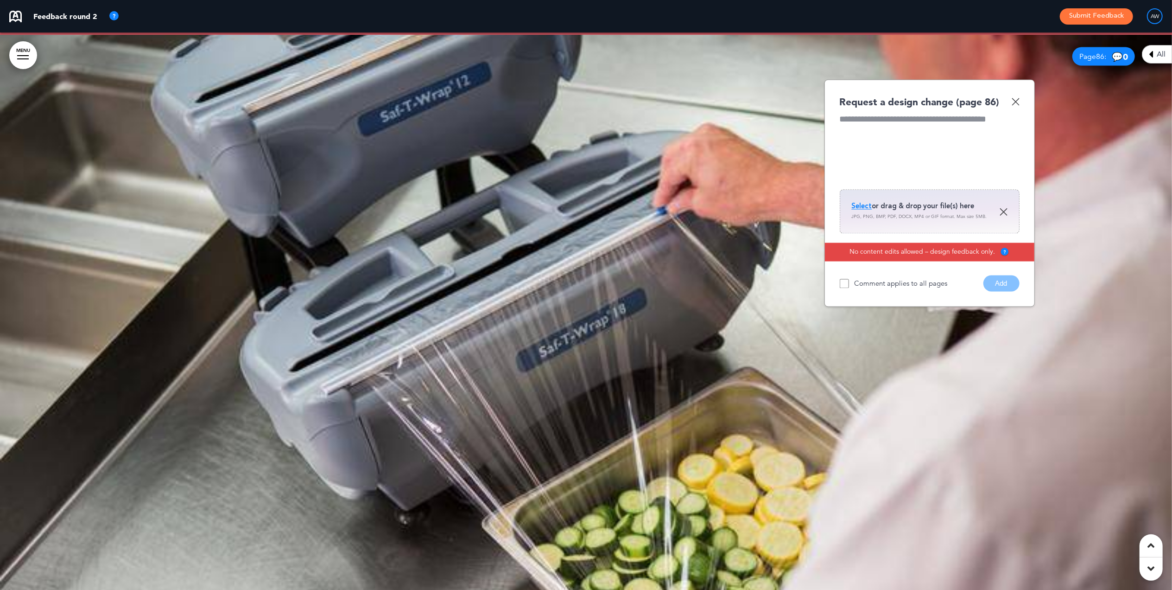
click at [893, 154] on div at bounding box center [930, 148] width 180 height 70
click at [864, 211] on span "Select" at bounding box center [862, 206] width 20 height 9
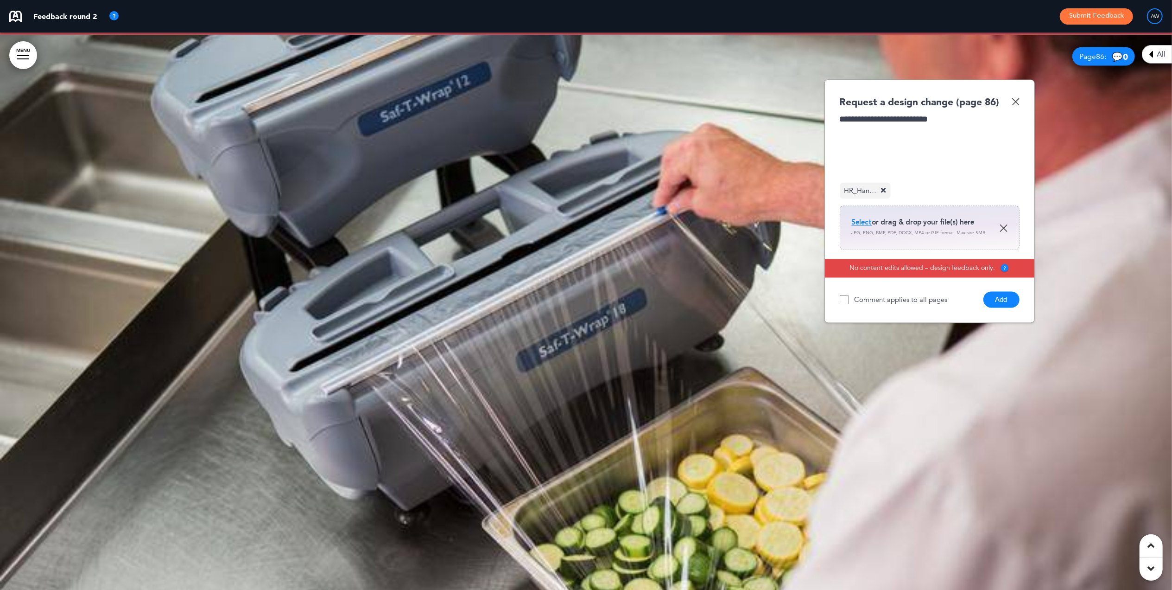
click at [1016, 106] on img at bounding box center [1016, 102] width 8 height 8
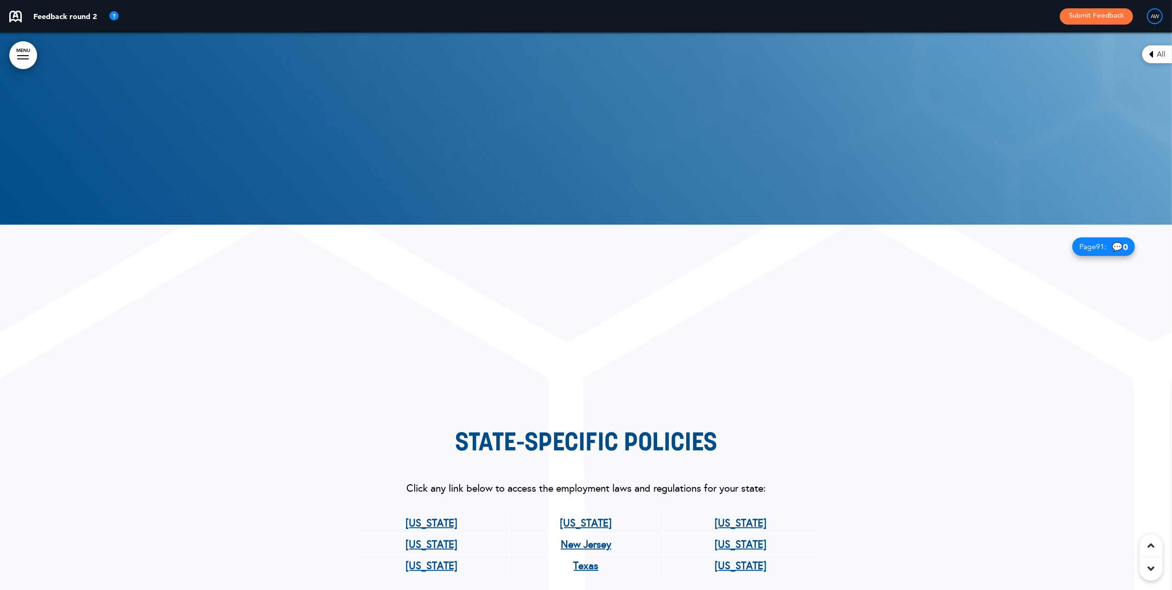
scroll to position [53667, 0]
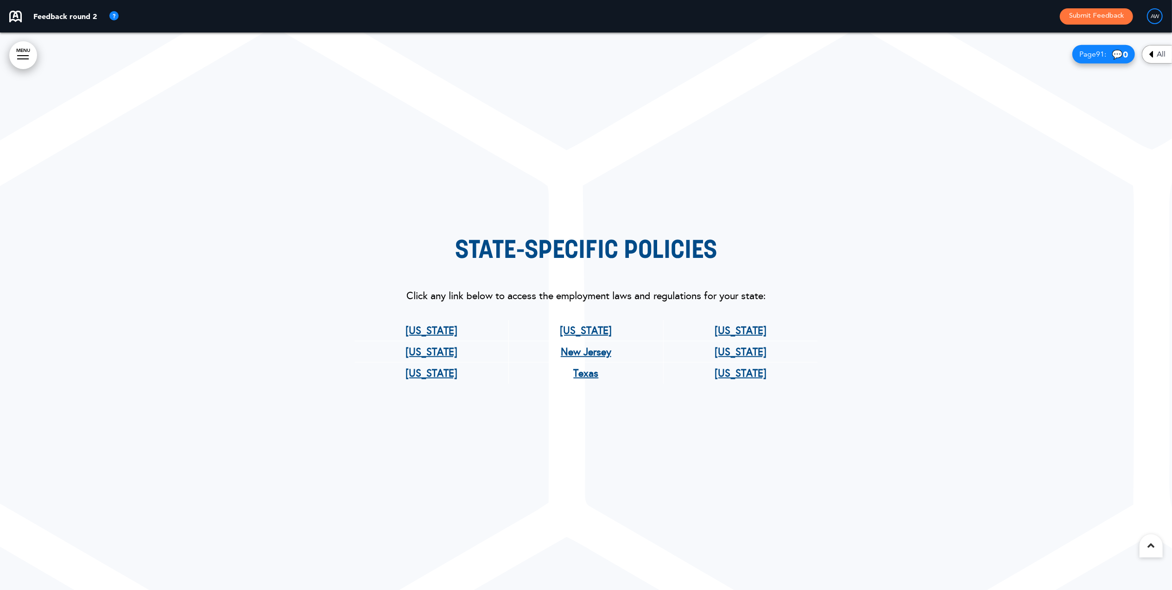
click at [1142, 540] on div at bounding box center [1151, 545] width 23 height 23
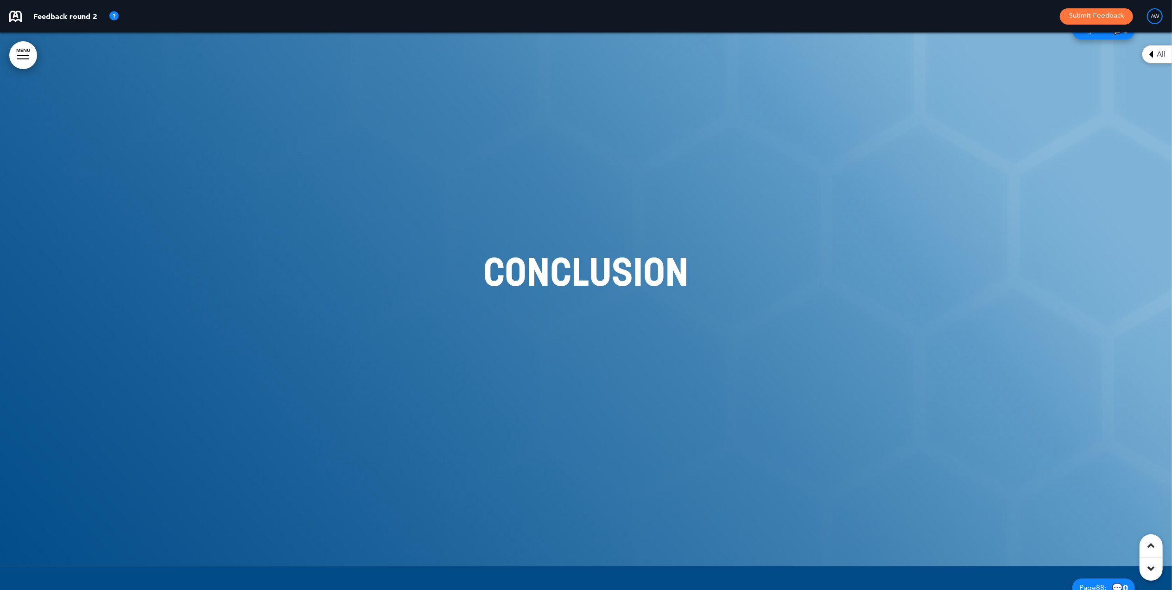
click at [1155, 543] on div at bounding box center [1151, 545] width 23 height 23
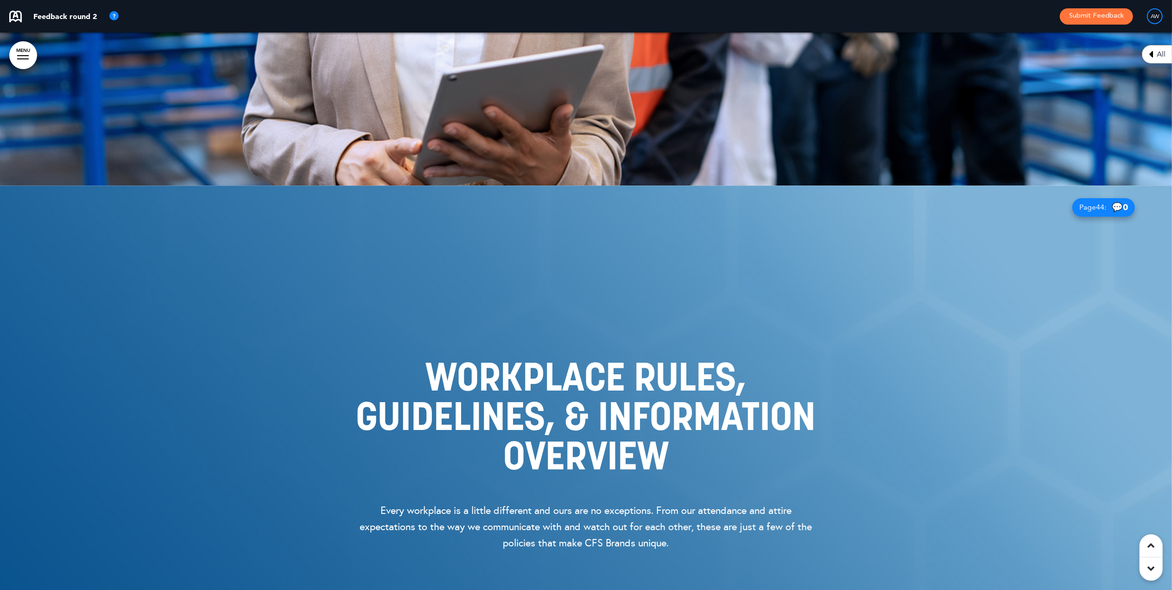
scroll to position [26696, 0]
